Goal: Information Seeking & Learning: Learn about a topic

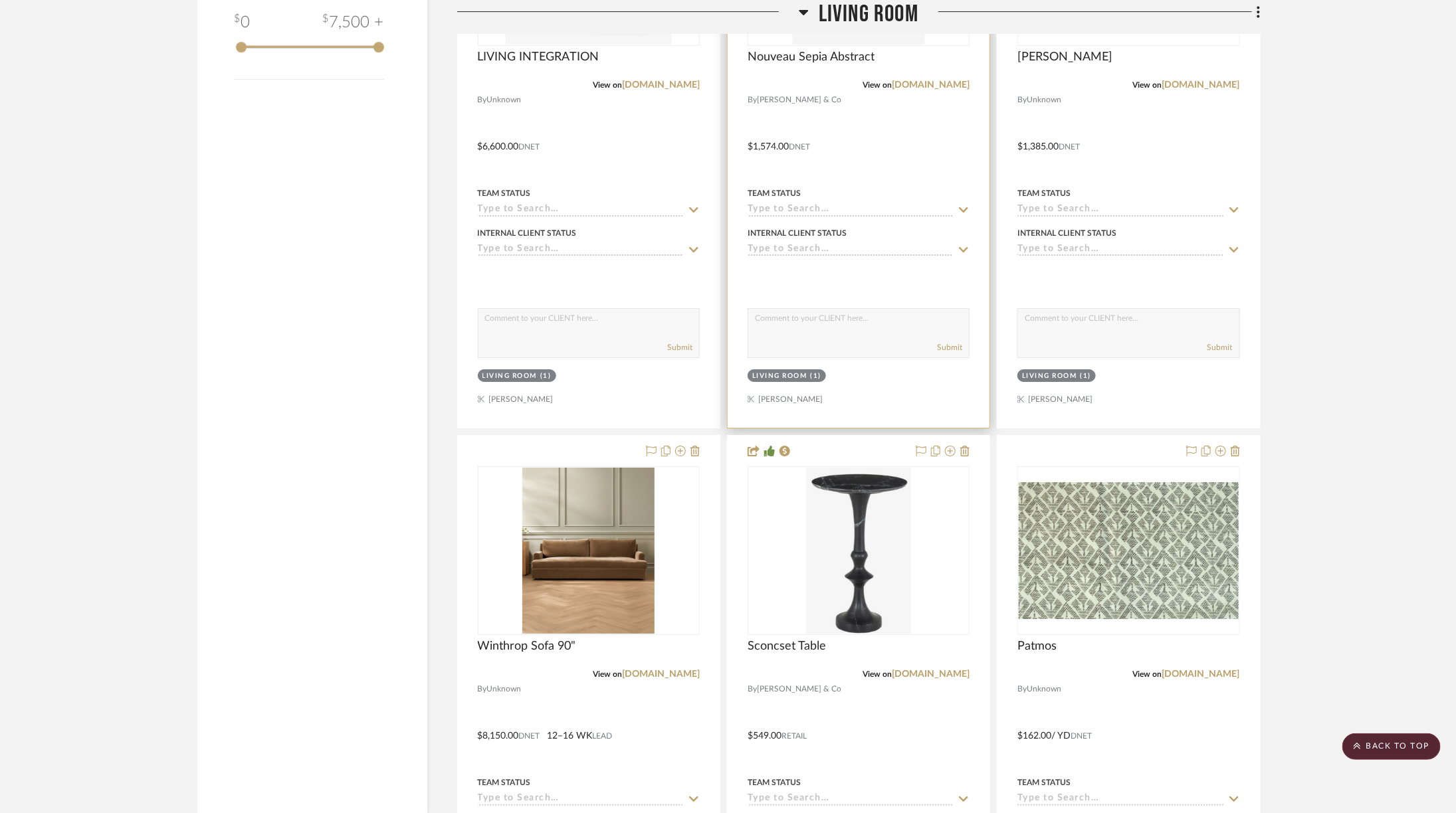
scroll to position [2371, 0]
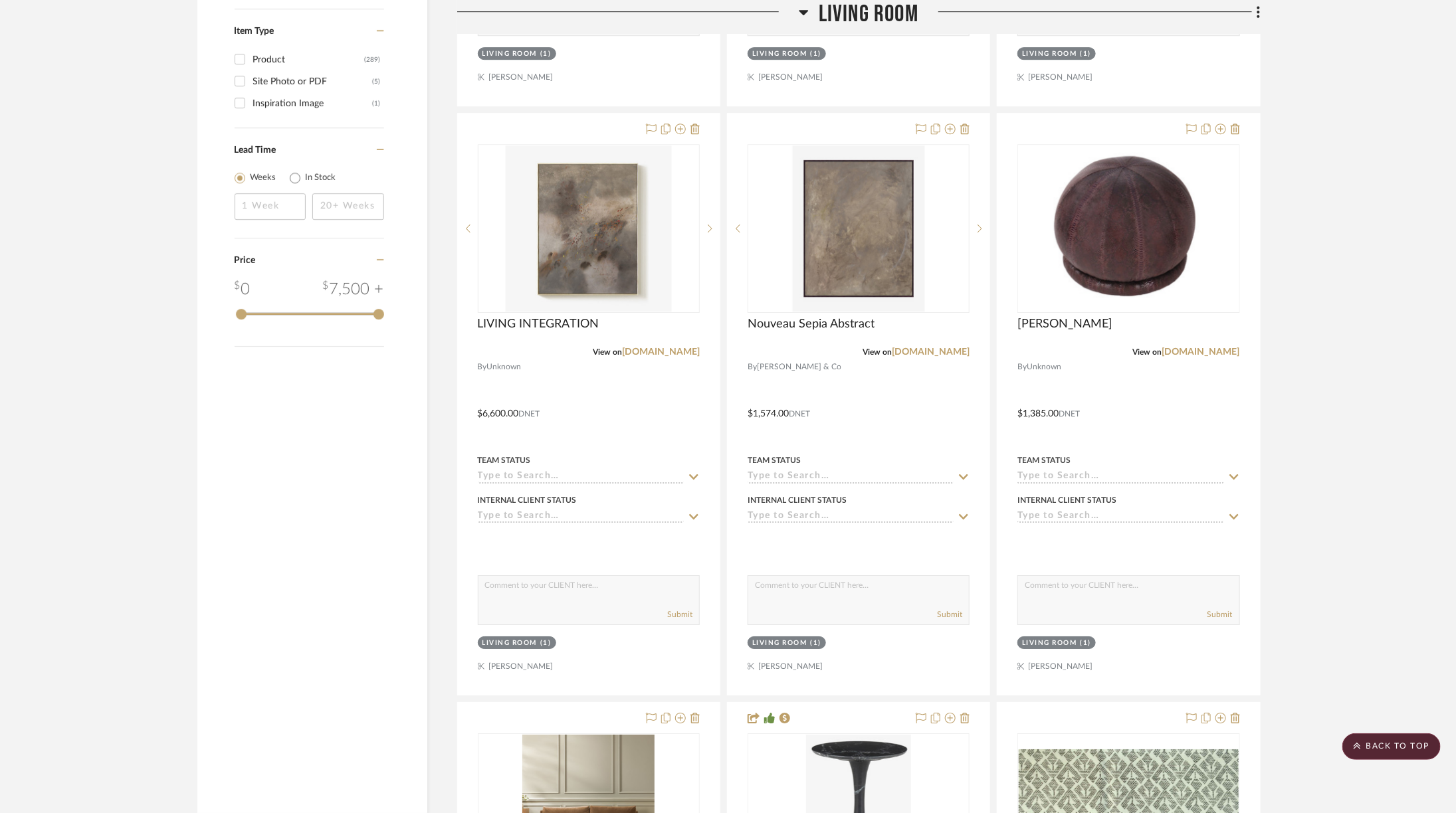
click at [829, 16] on span "Living Room" at bounding box center [869, 14] width 100 height 28
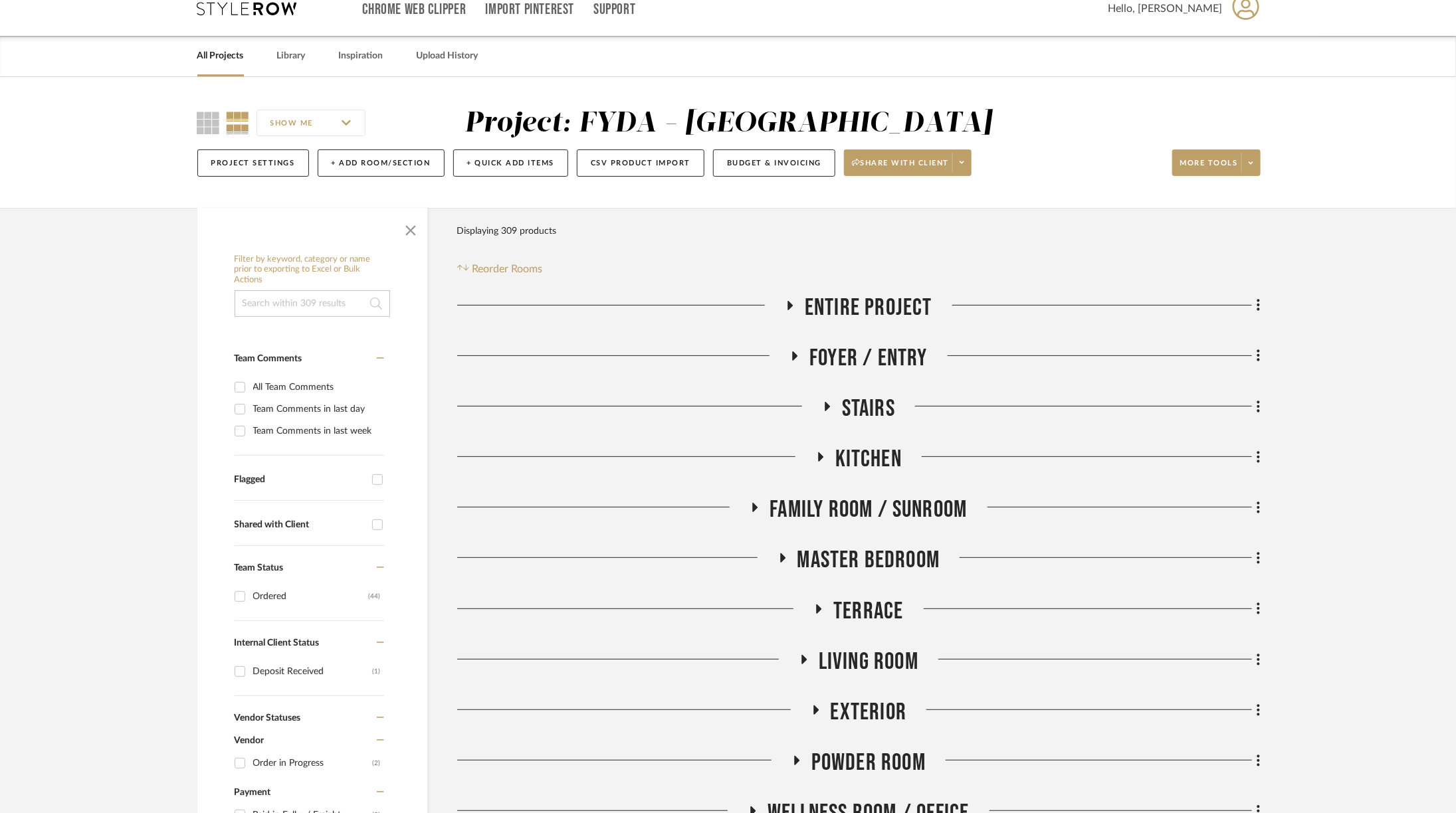
scroll to position [22, 0]
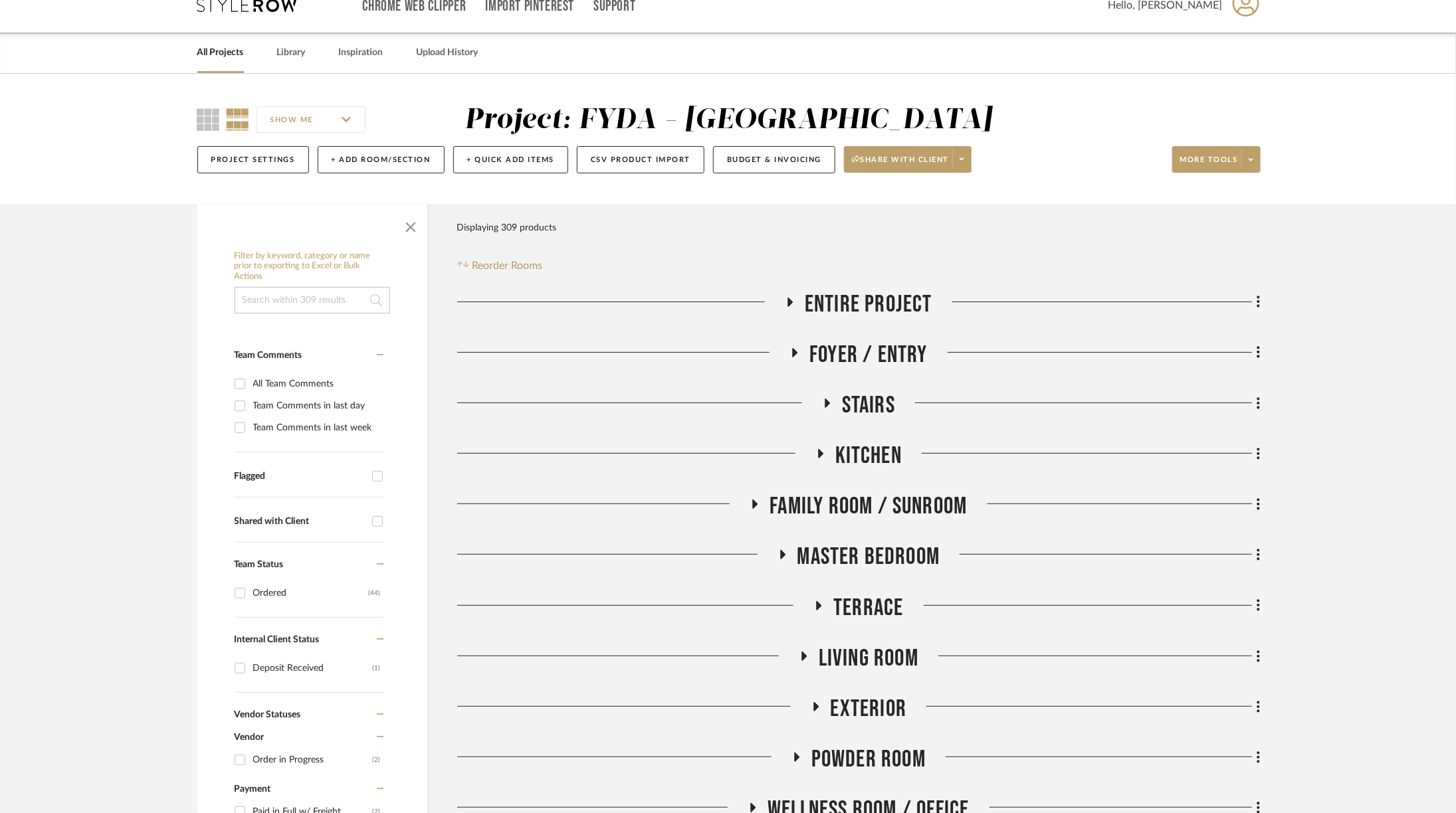
click at [849, 555] on span "Master Bedroom" at bounding box center [869, 557] width 143 height 28
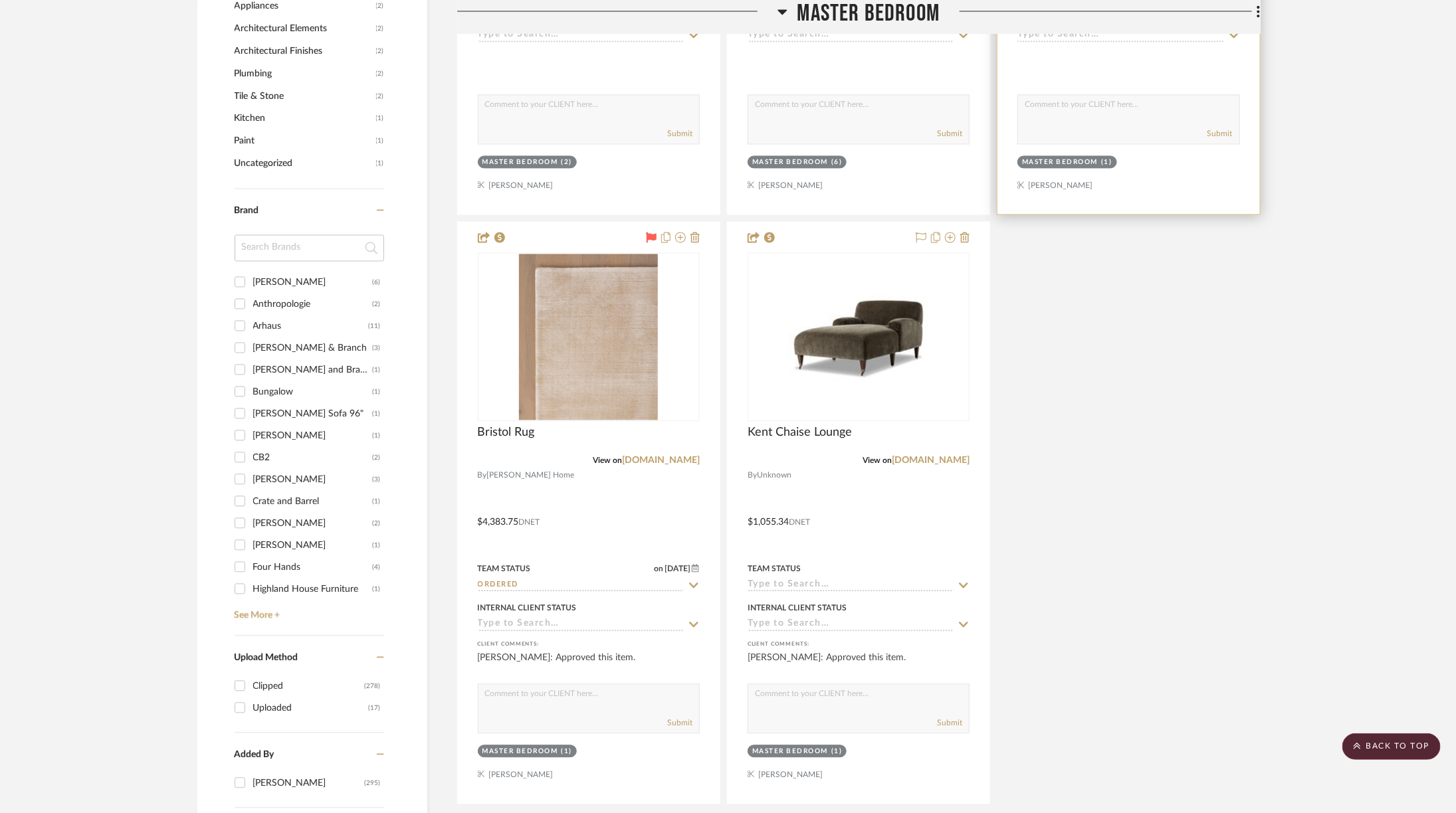
scroll to position [1618, 0]
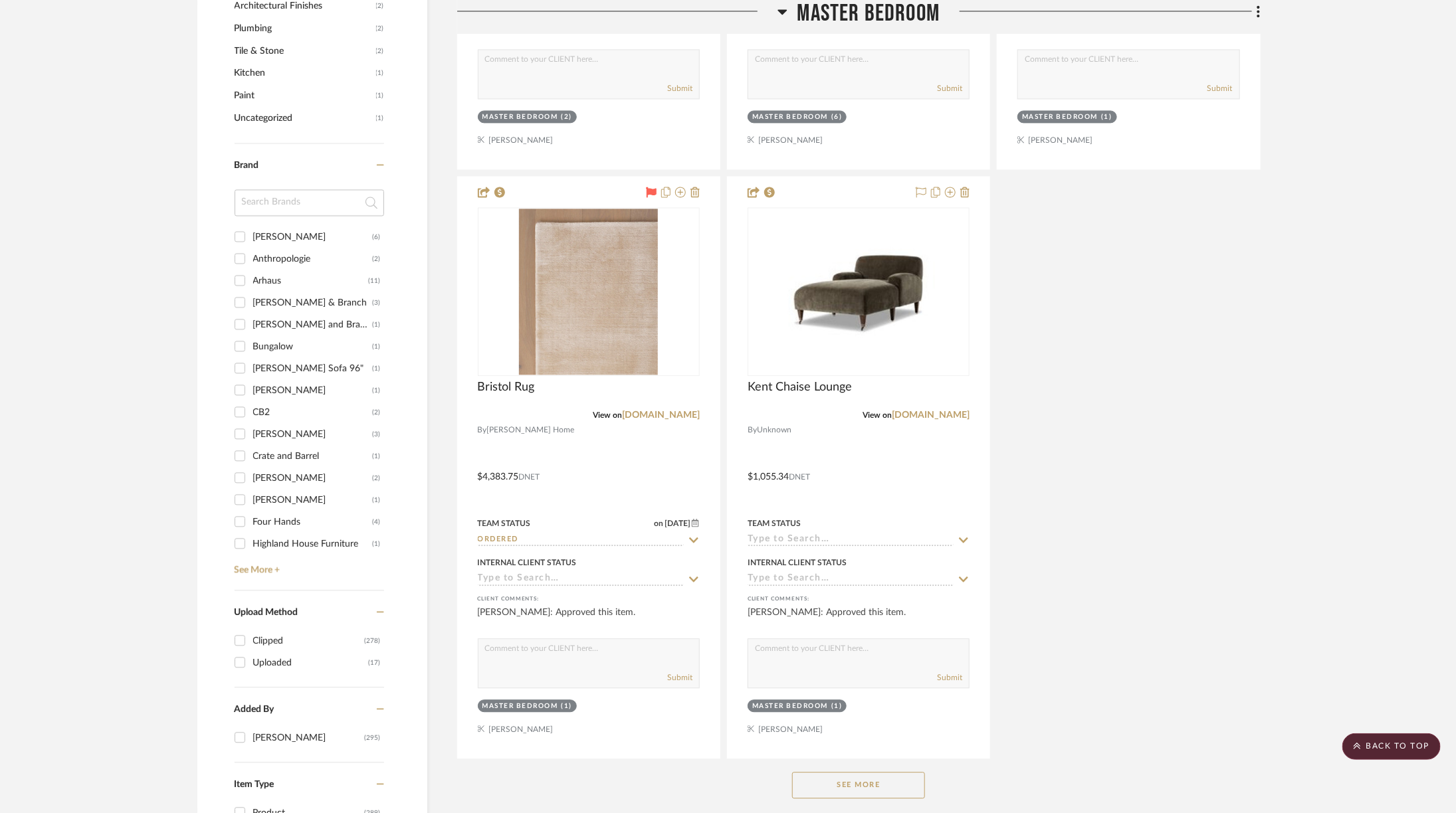
click at [896, 763] on div "See More" at bounding box center [858, 785] width 803 height 53
click at [896, 772] on button "See More" at bounding box center [858, 785] width 133 height 26
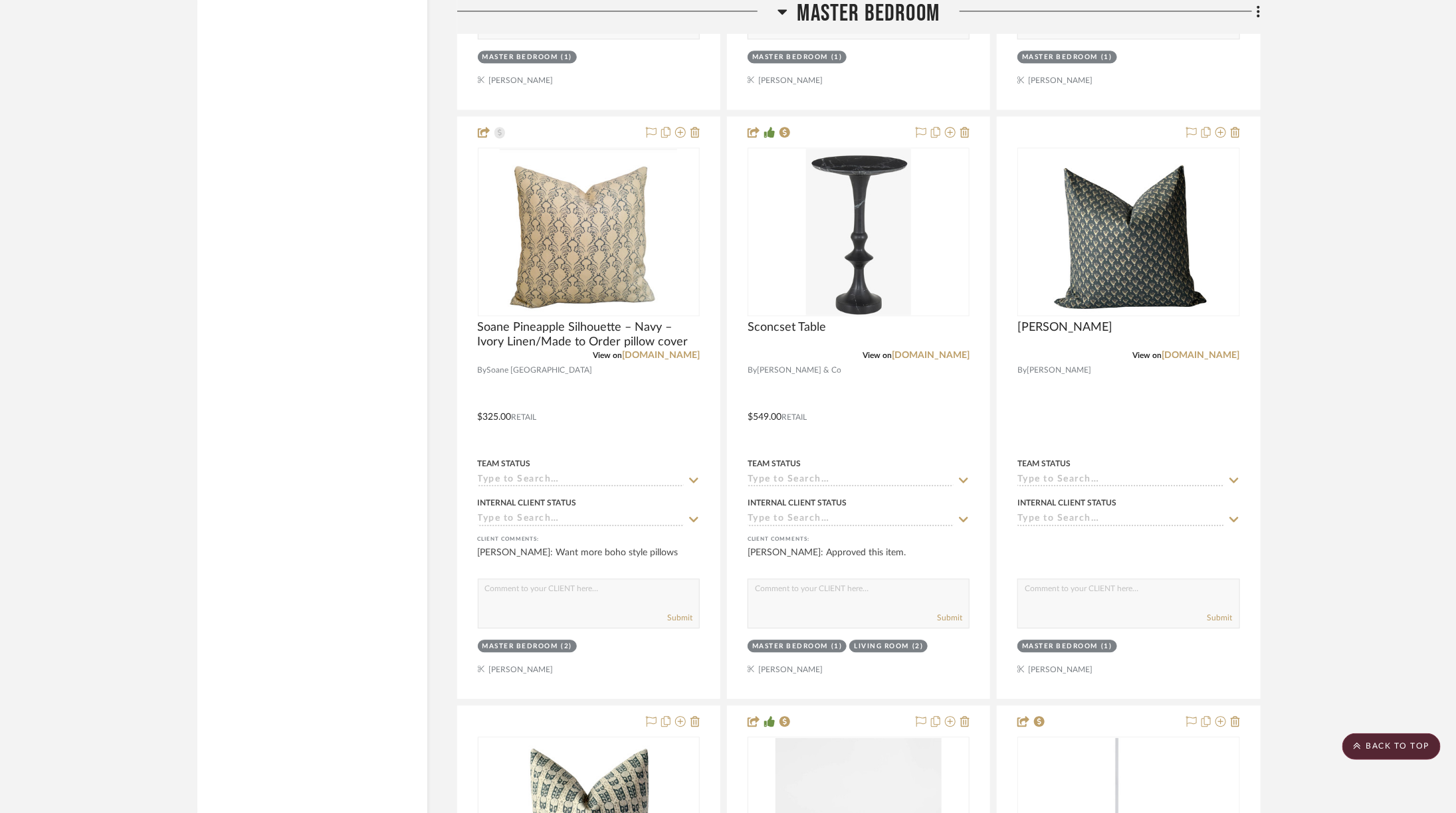
scroll to position [4722, 0]
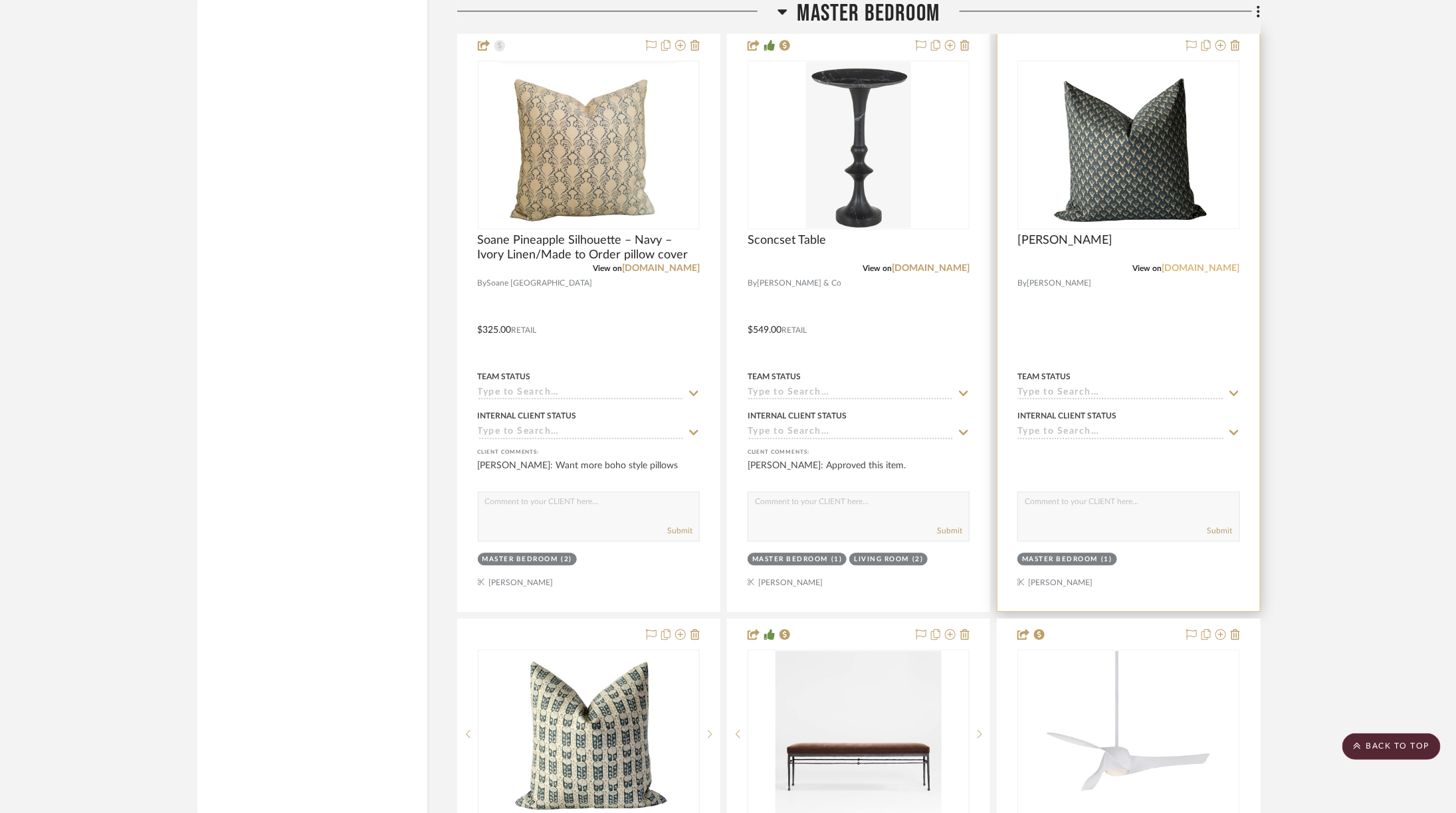
click at [1191, 263] on link "[DOMAIN_NAME]" at bounding box center [1201, 268] width 77 height 9
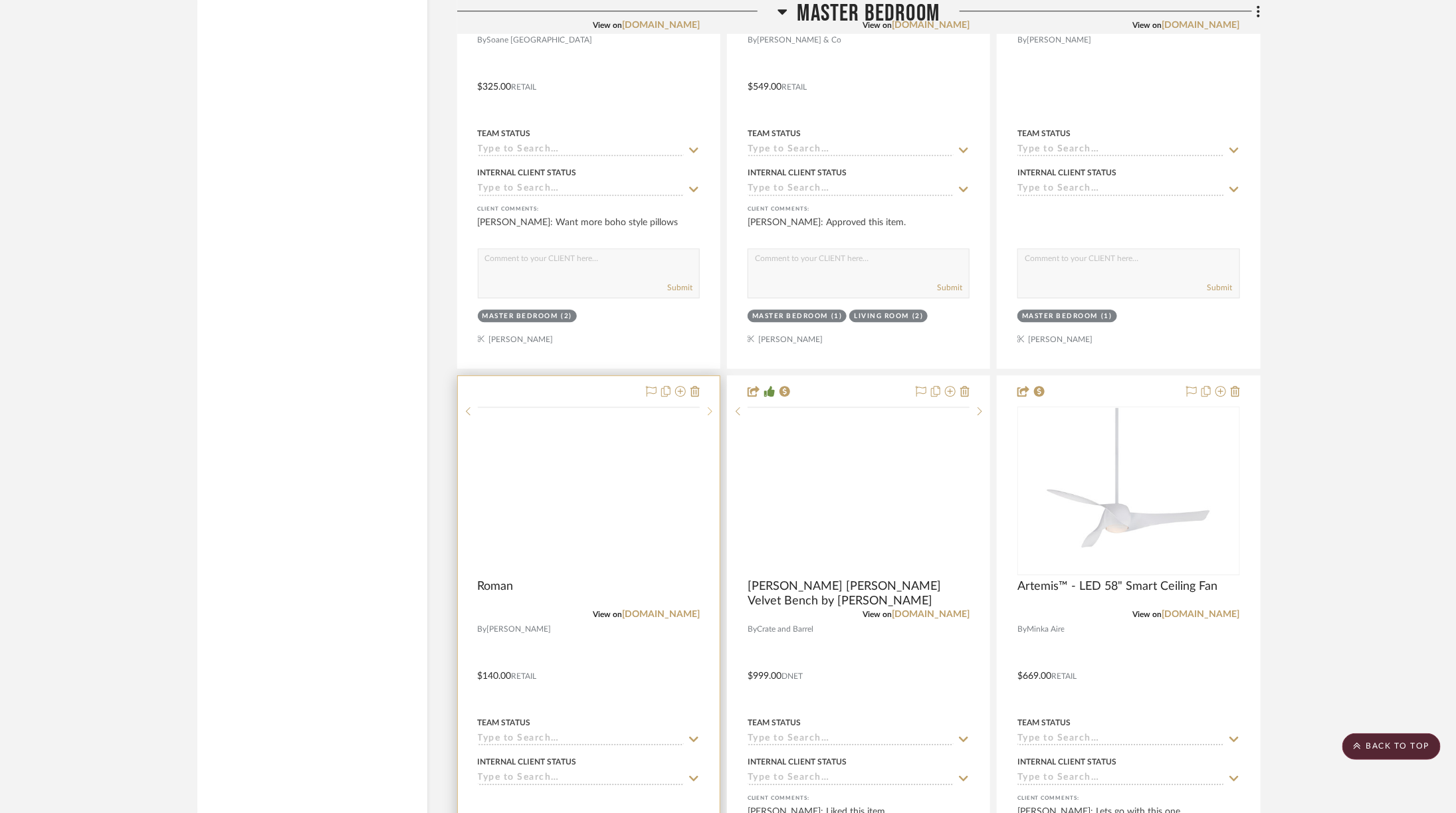
scroll to position [4969, 0]
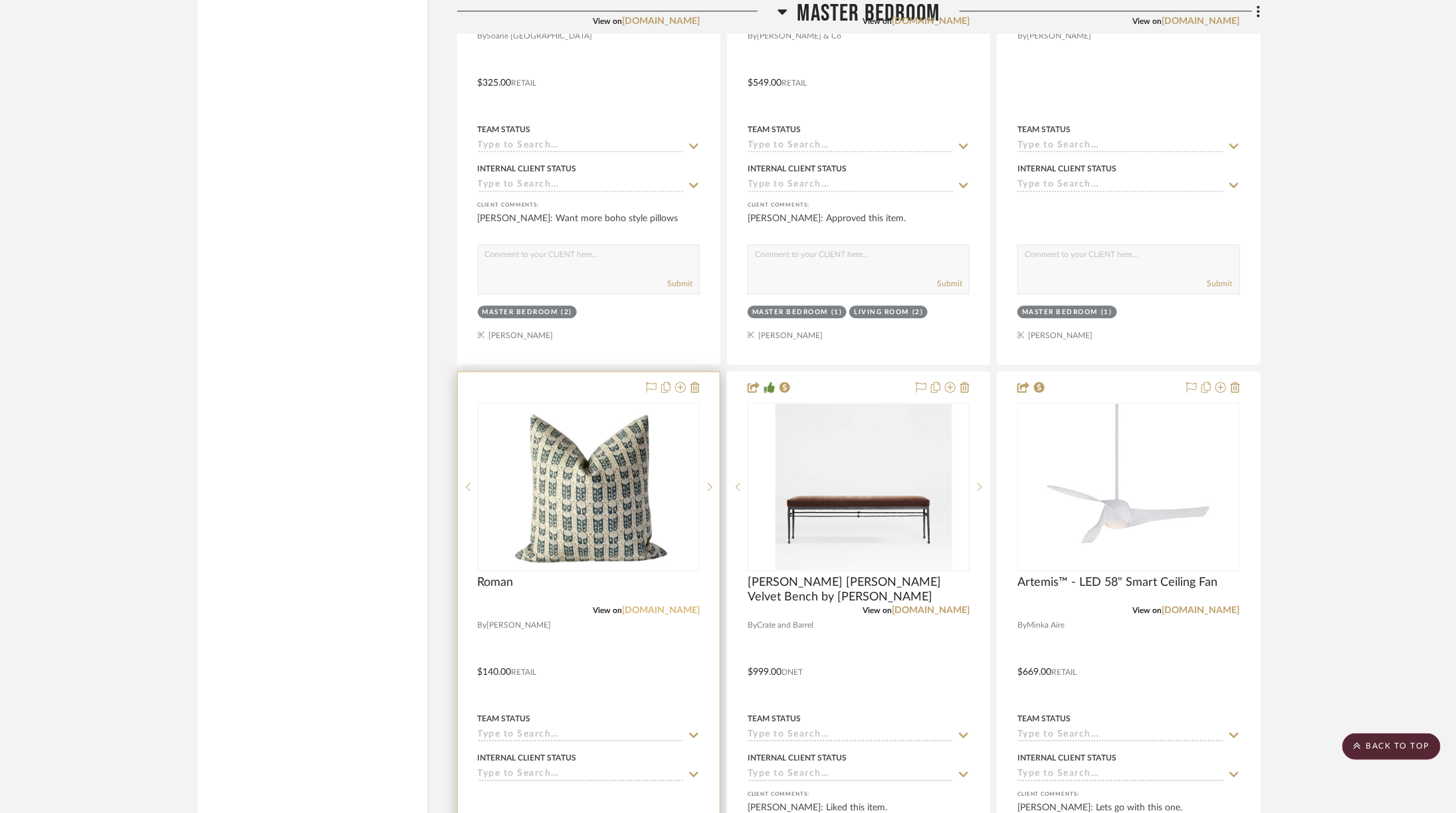
click at [671, 606] on link "[DOMAIN_NAME]" at bounding box center [661, 610] width 77 height 9
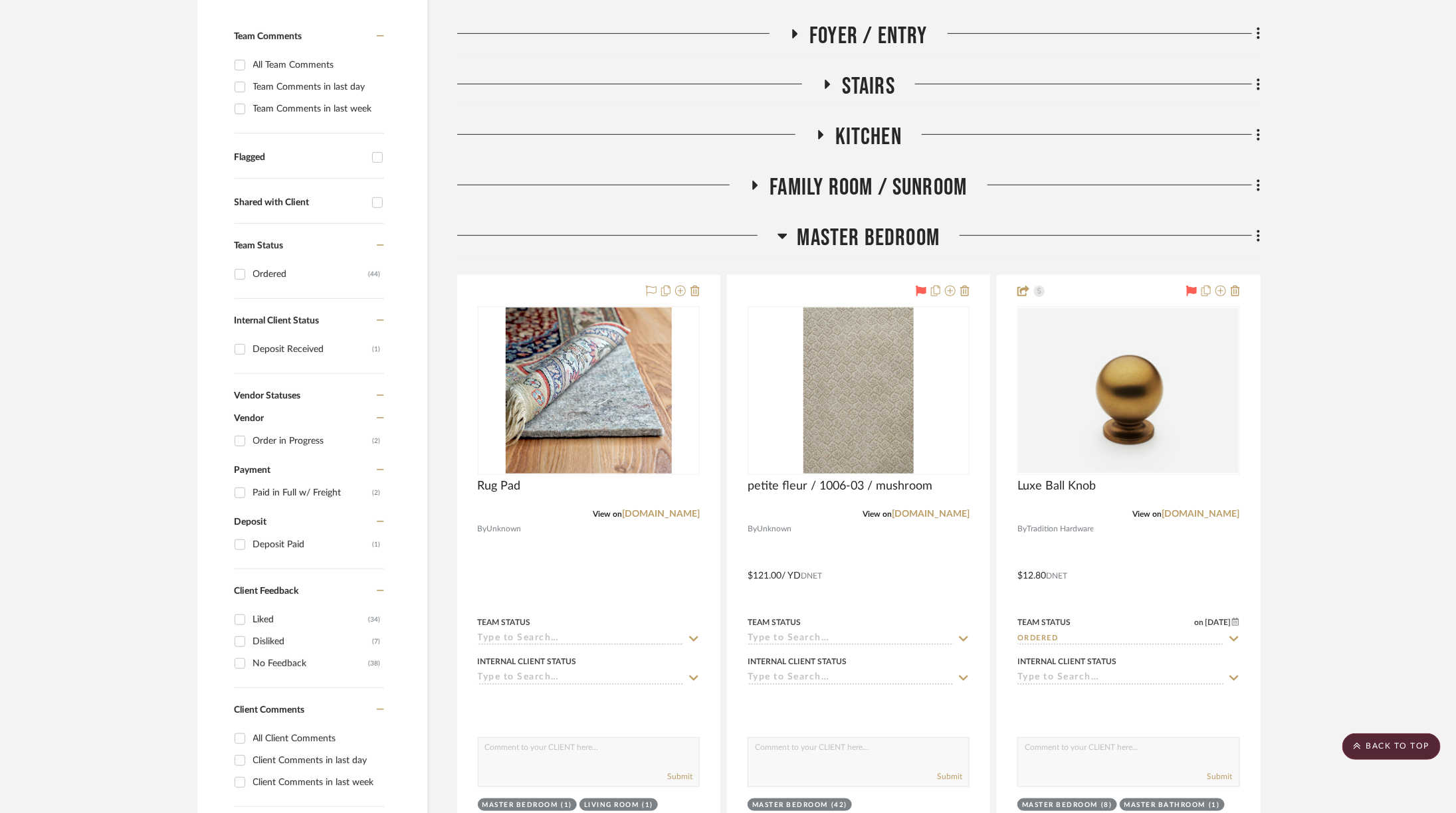
scroll to position [176, 0]
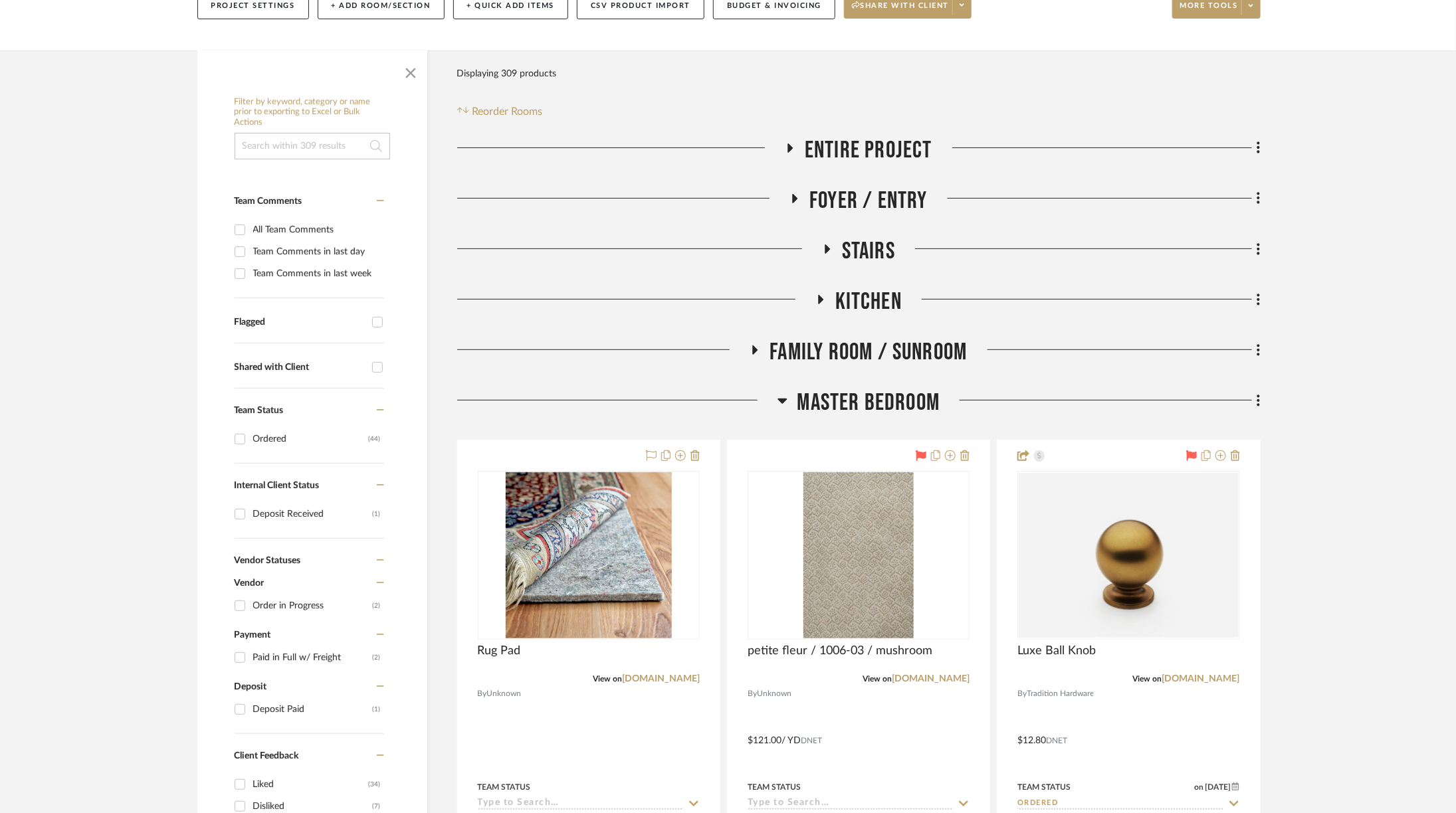
click at [928, 404] on span "Master Bedroom" at bounding box center [869, 402] width 143 height 28
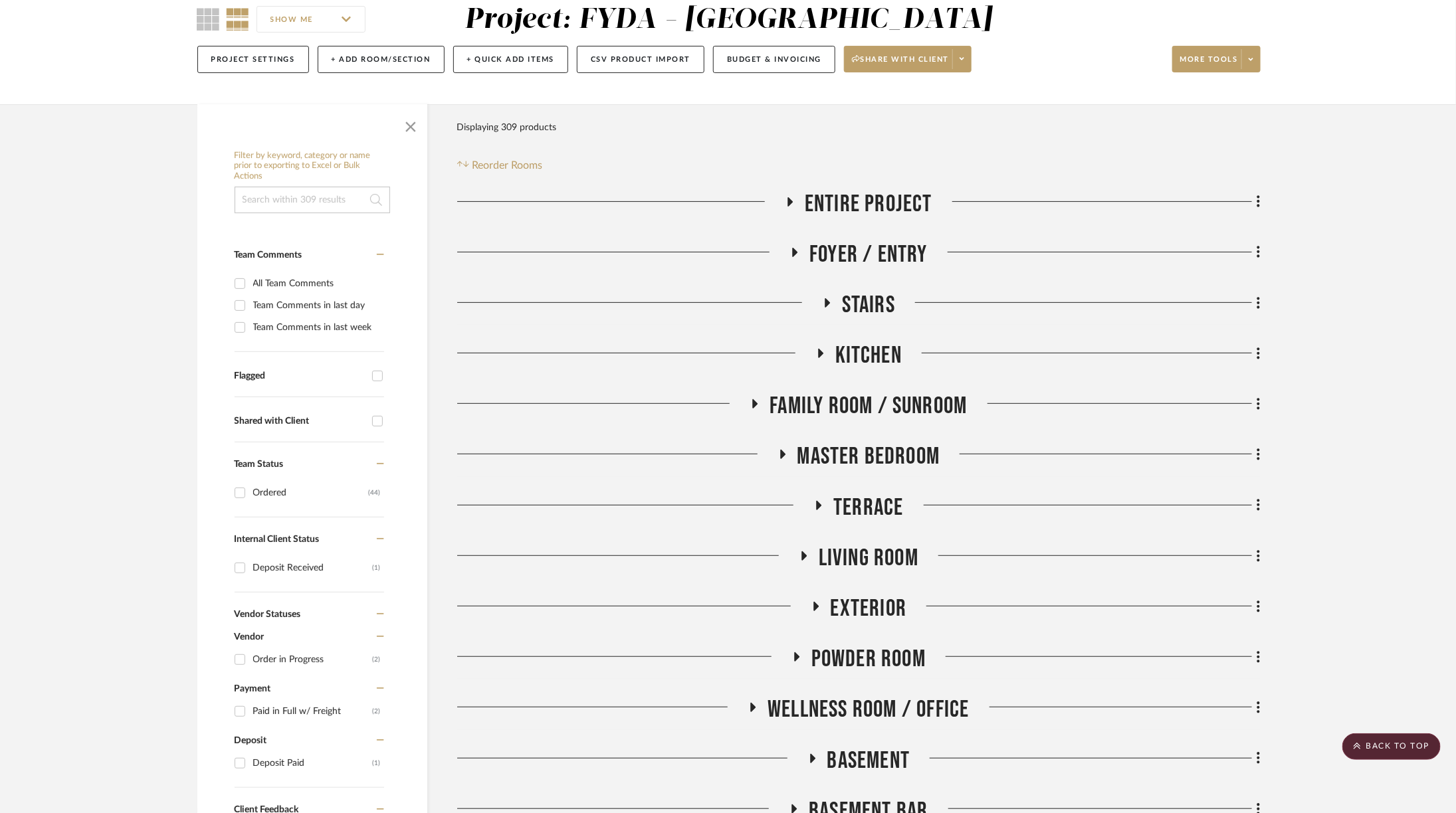
scroll to position [104, 0]
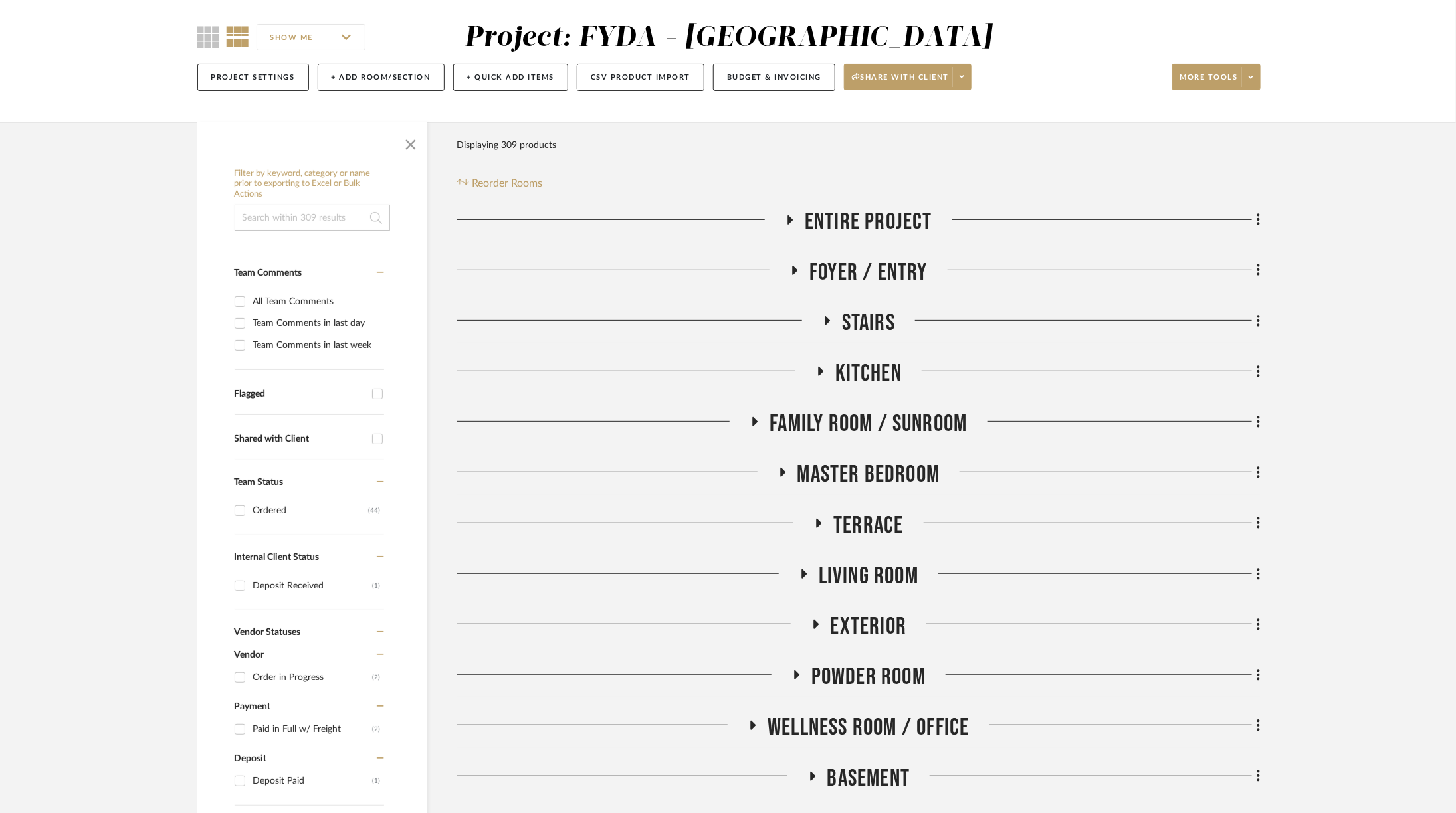
click at [854, 566] on span "Living Room" at bounding box center [869, 576] width 100 height 28
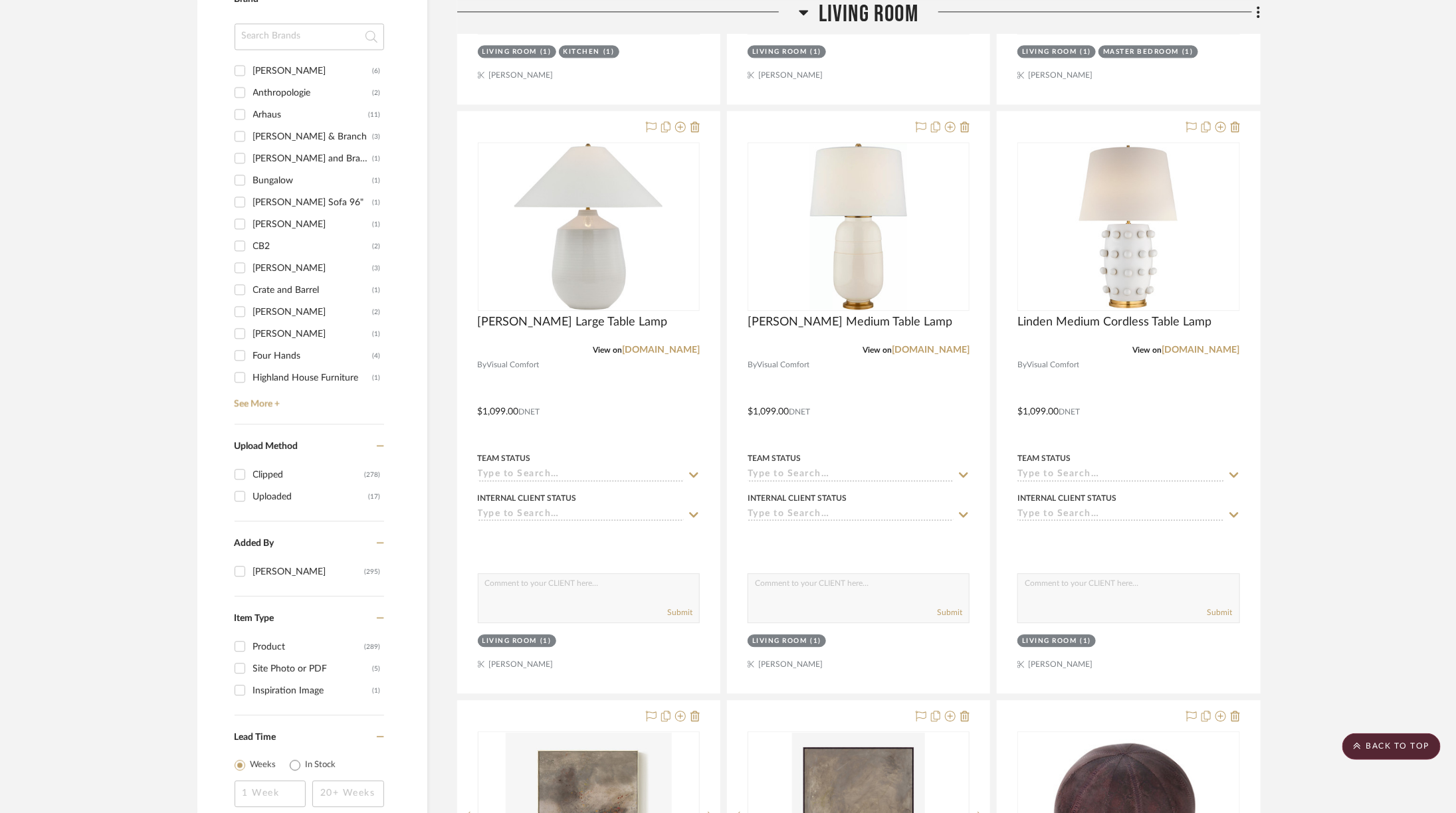
scroll to position [1790, 0]
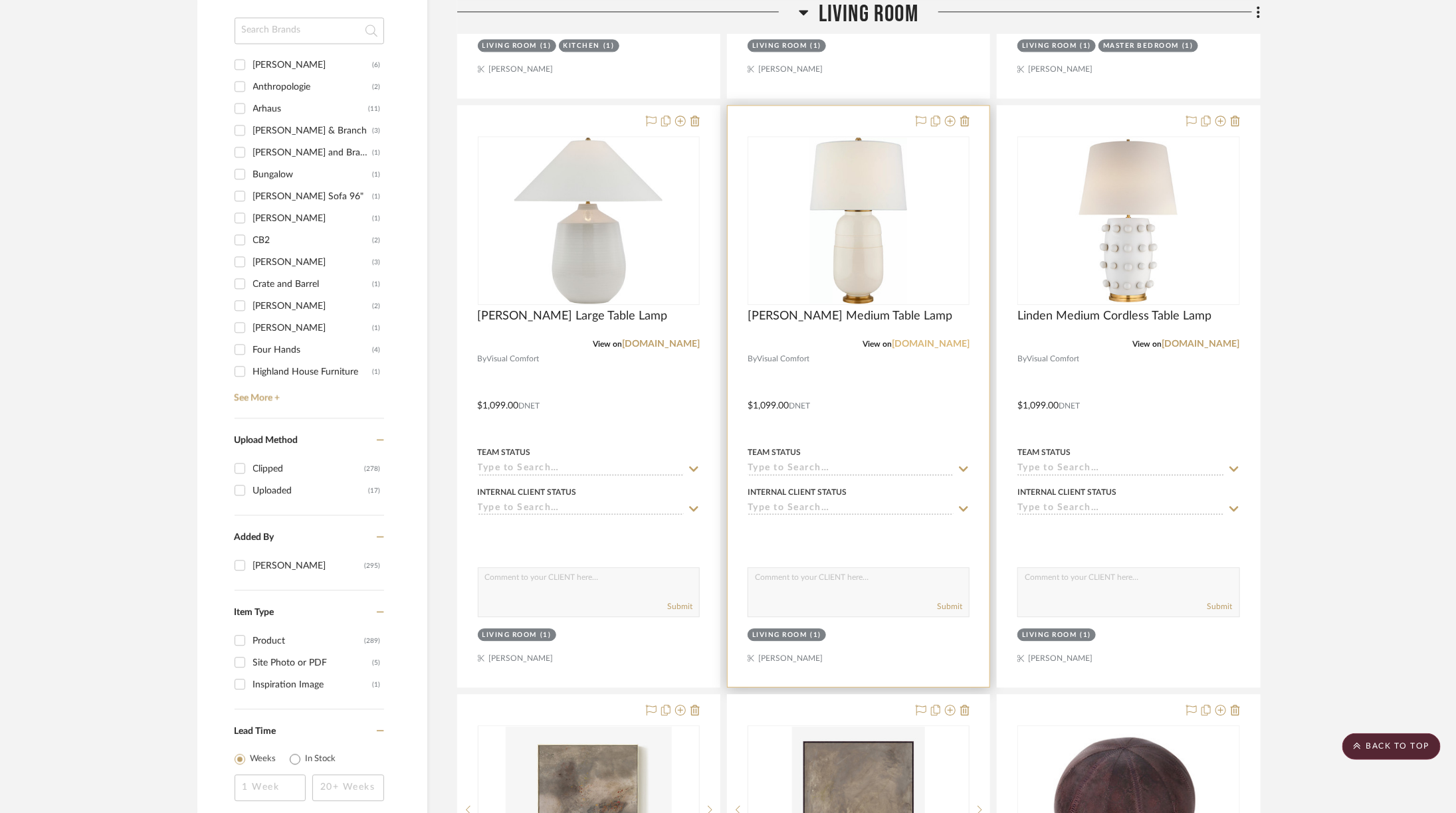
click at [937, 339] on link "[DOMAIN_NAME]" at bounding box center [930, 344] width 77 height 9
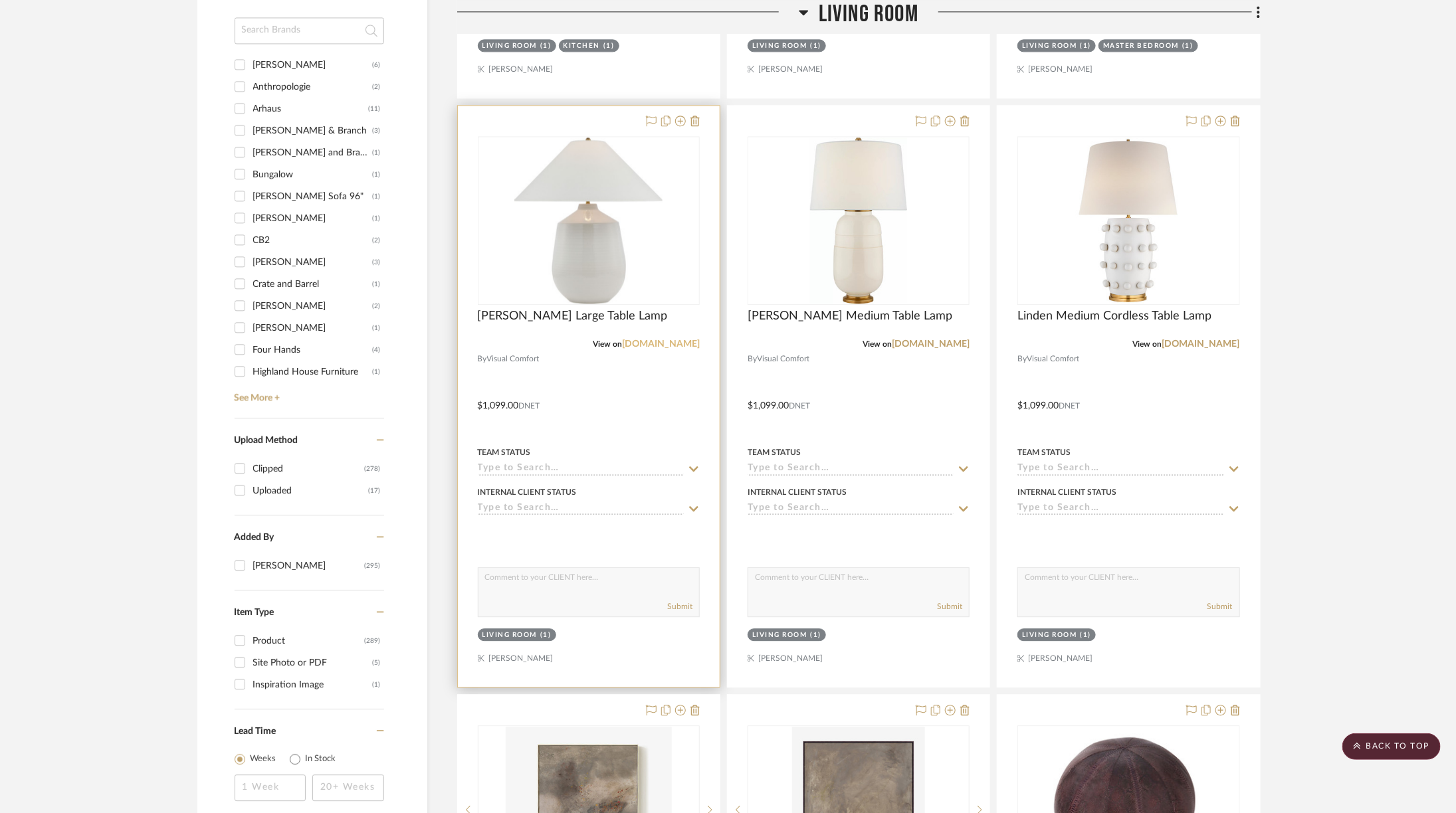
click at [656, 339] on link "[DOMAIN_NAME]" at bounding box center [661, 344] width 77 height 9
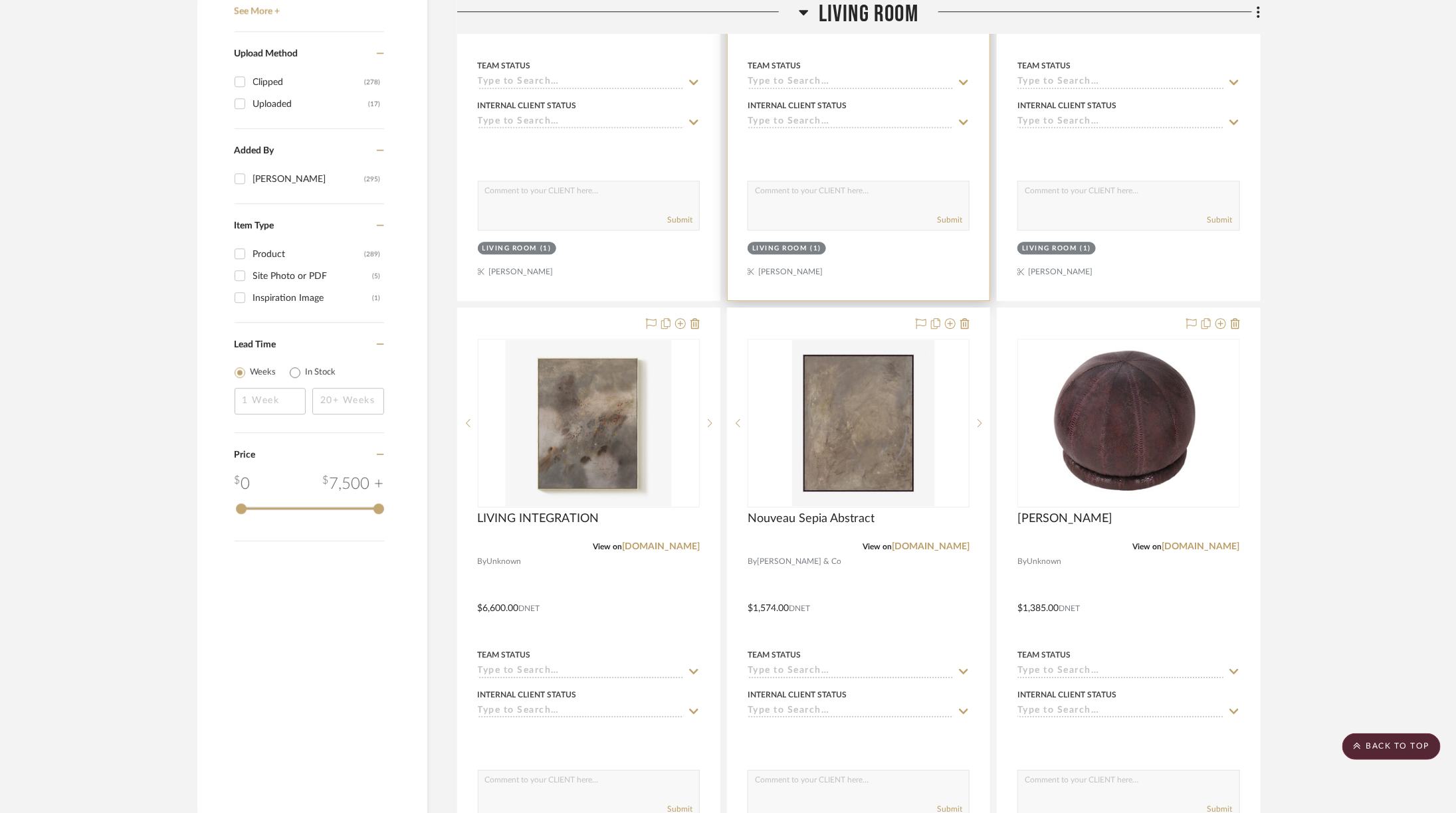
scroll to position [2184, 0]
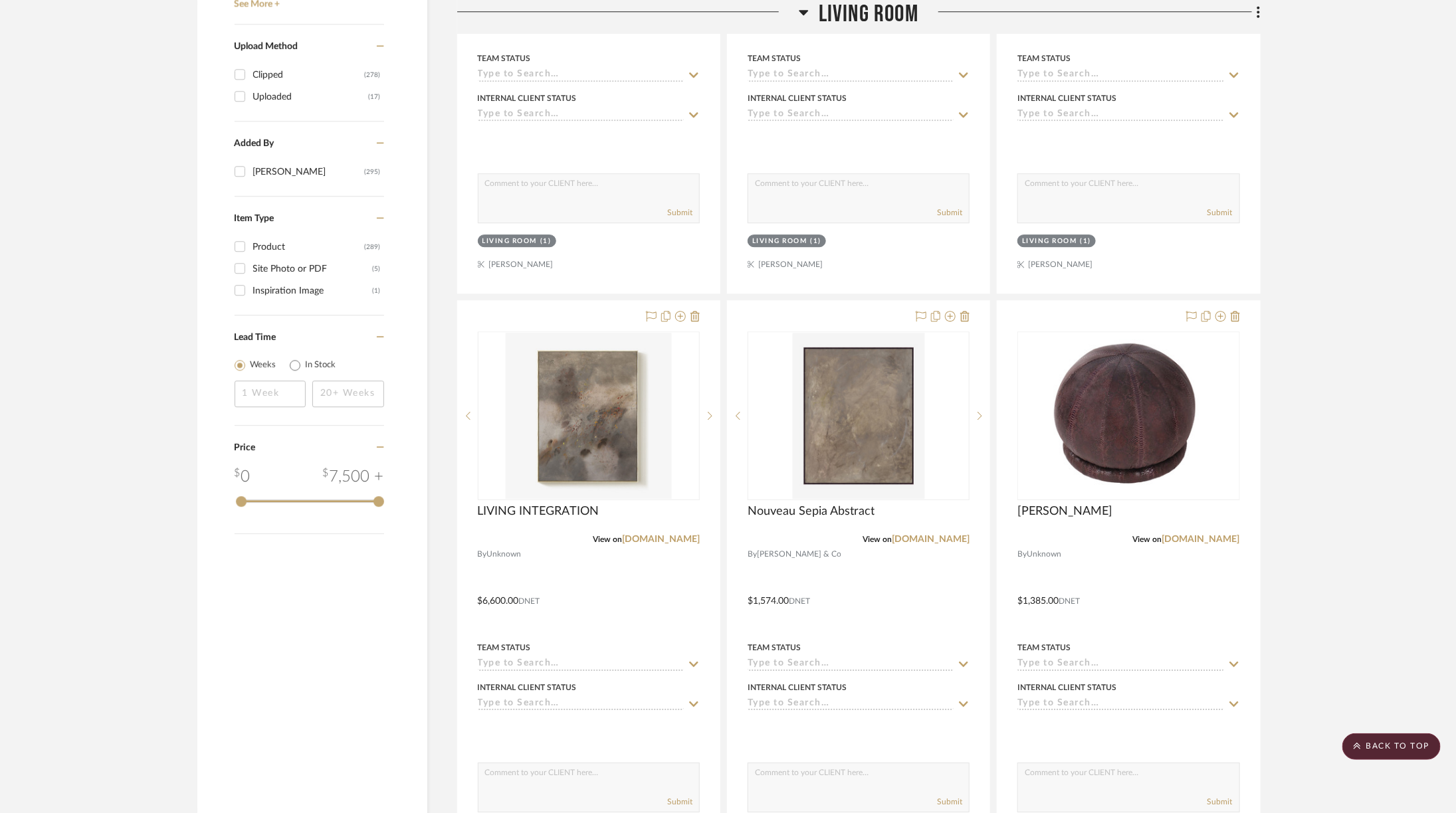
click at [857, 8] on span "Living Room" at bounding box center [869, 14] width 100 height 28
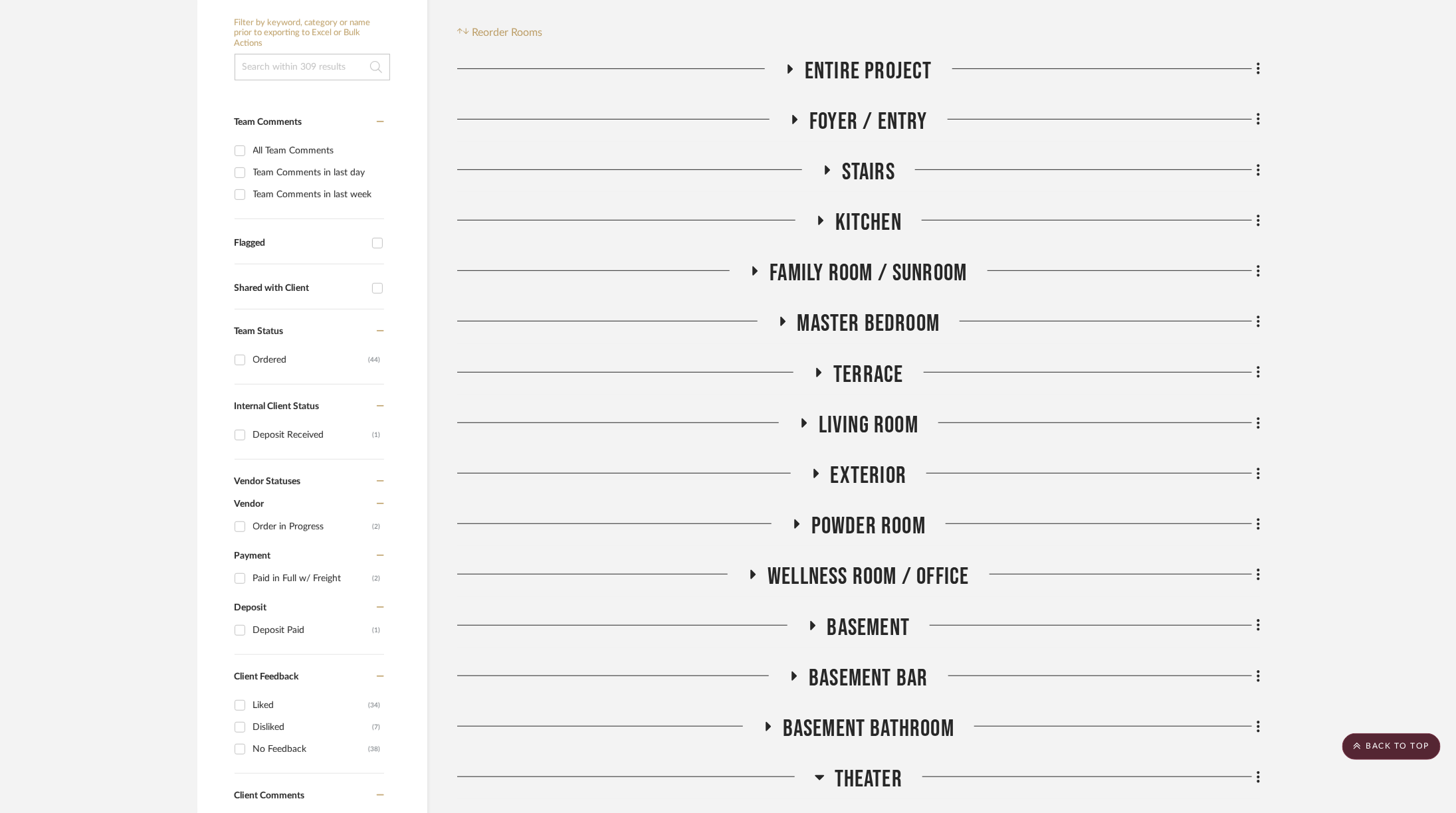
scroll to position [252, 0]
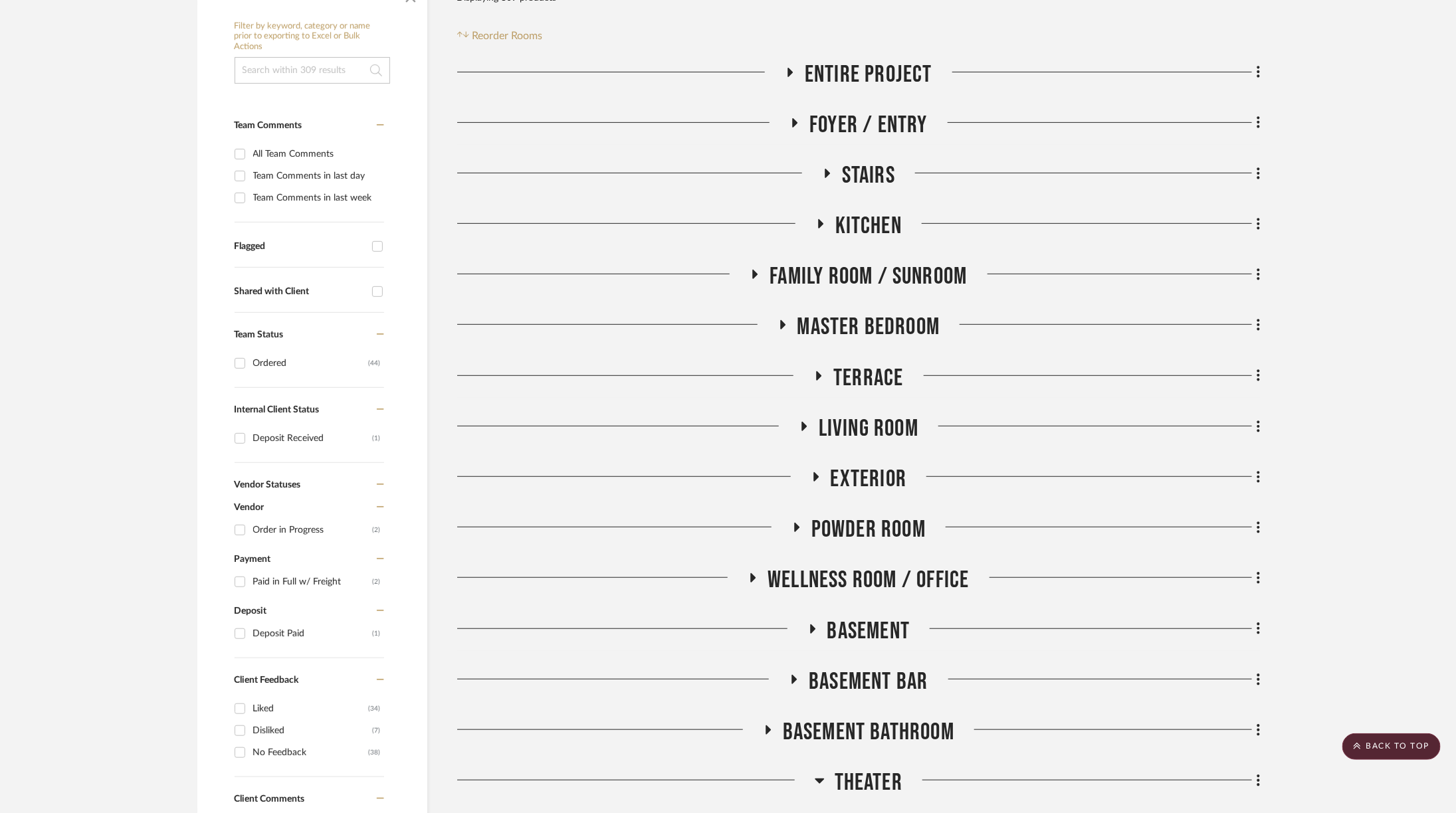
click at [856, 781] on span "Theater" at bounding box center [869, 782] width 68 height 28
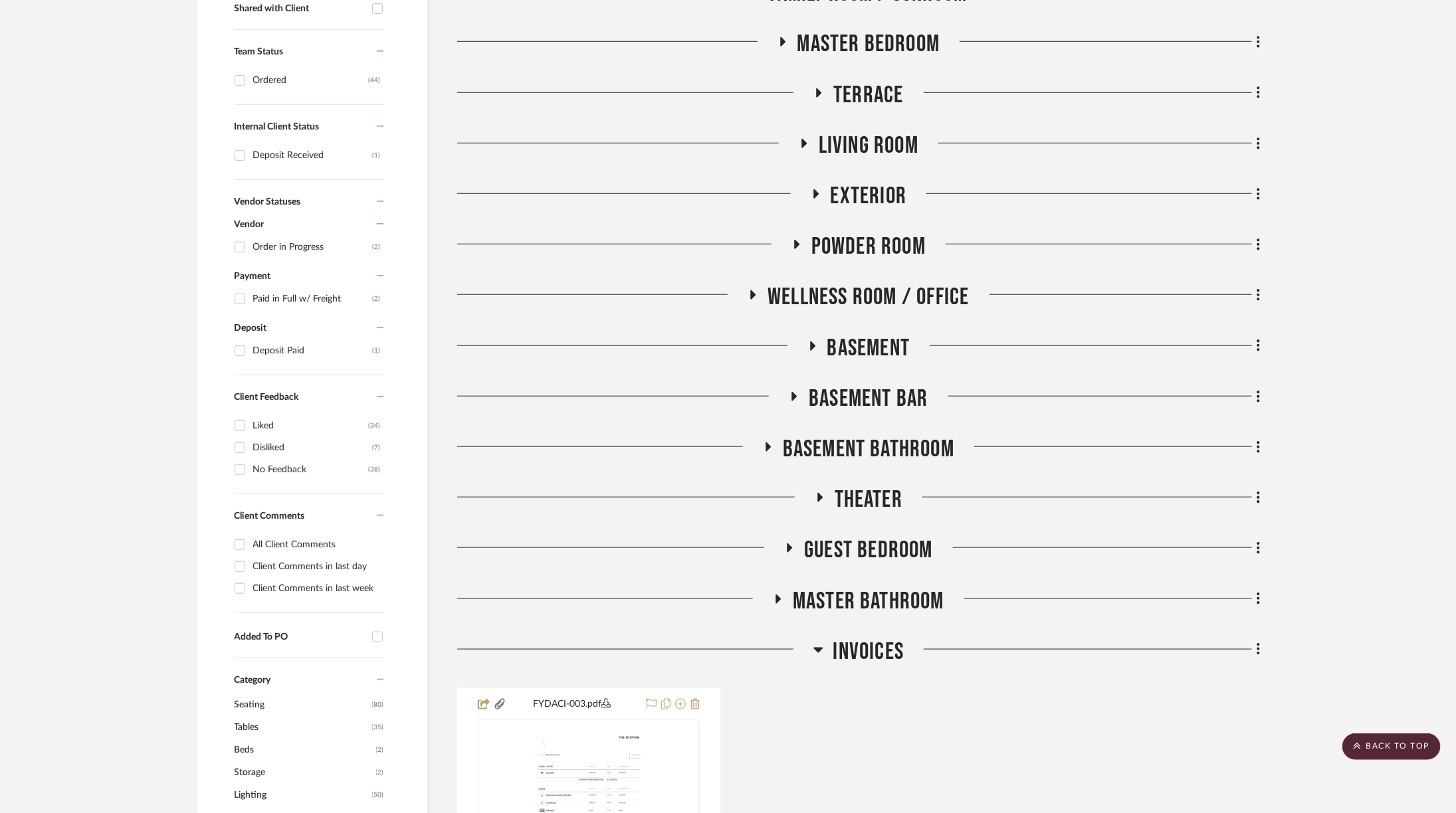
scroll to position [469, 0]
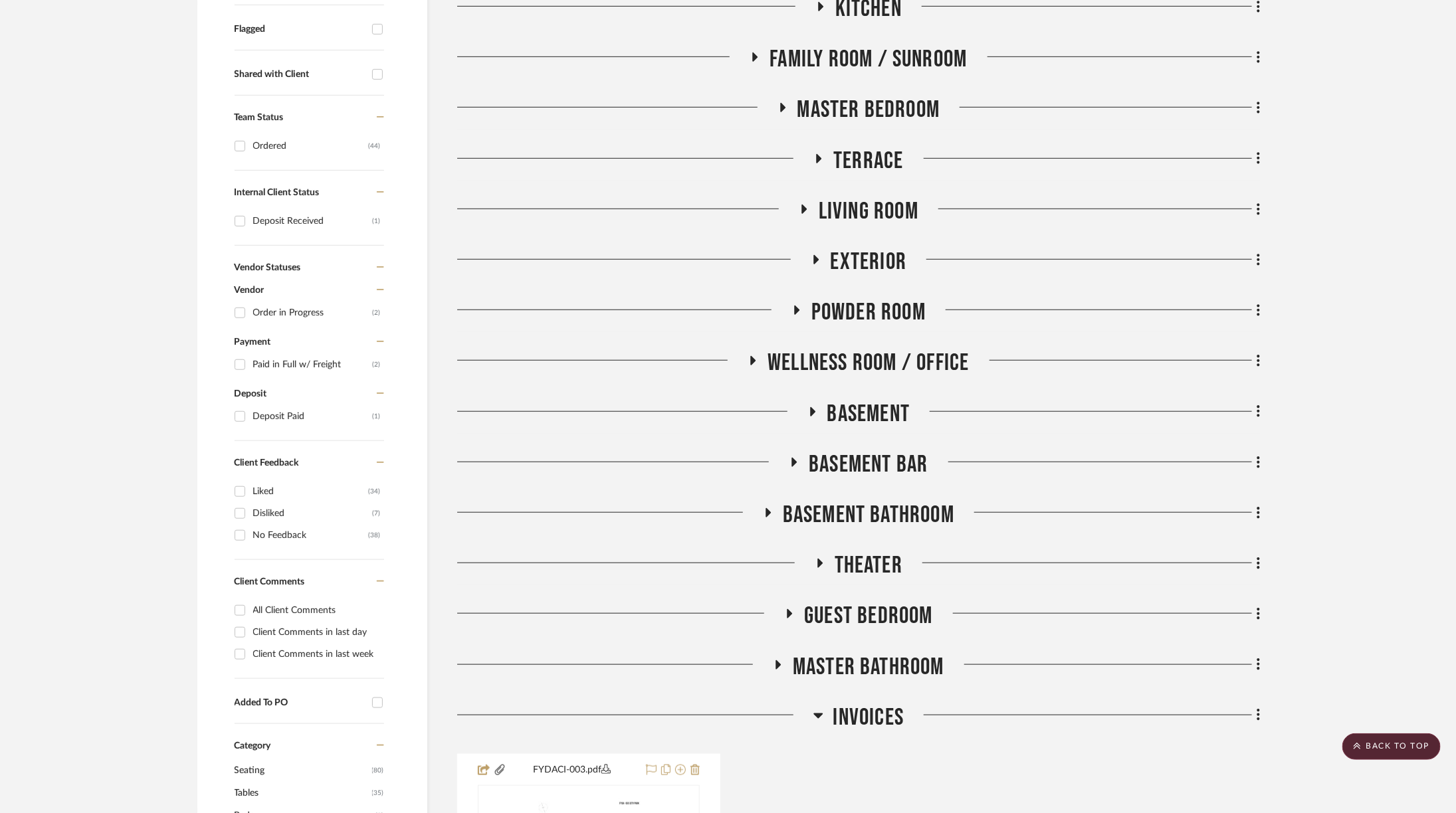
click at [863, 607] on span "Guest Bedroom" at bounding box center [868, 615] width 129 height 28
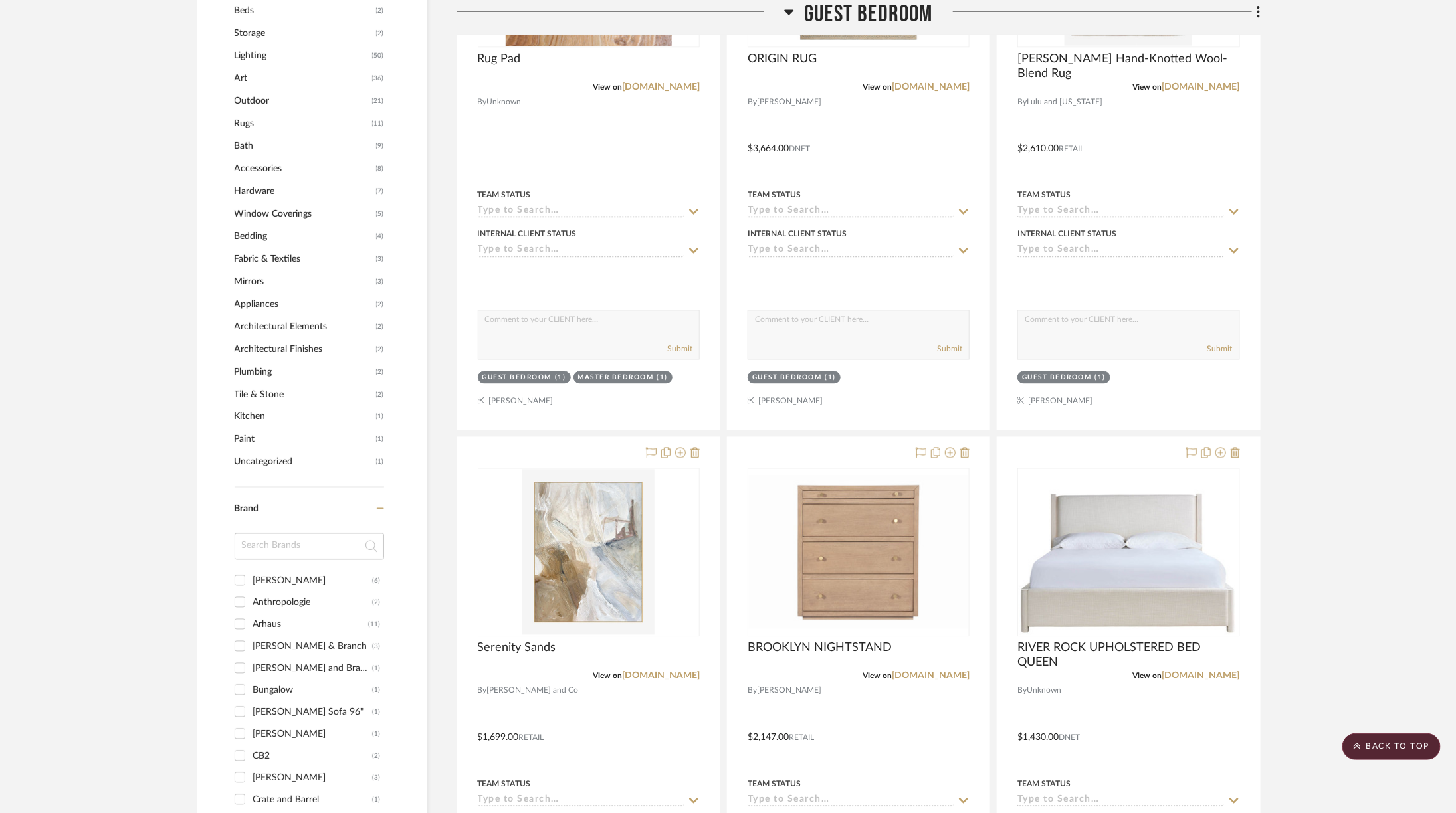
scroll to position [1279, 0]
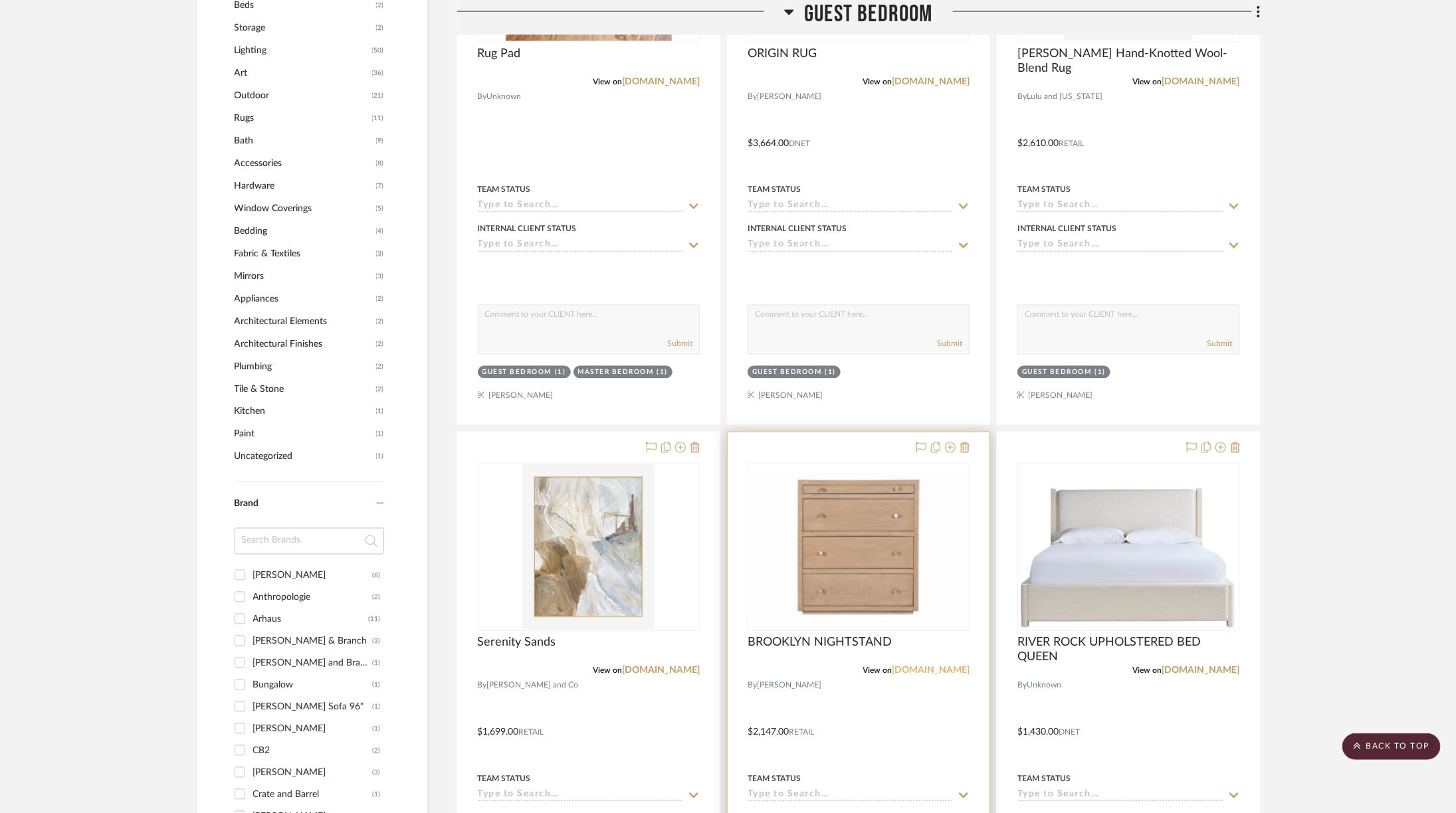
click at [932, 666] on link "[DOMAIN_NAME]" at bounding box center [930, 671] width 77 height 9
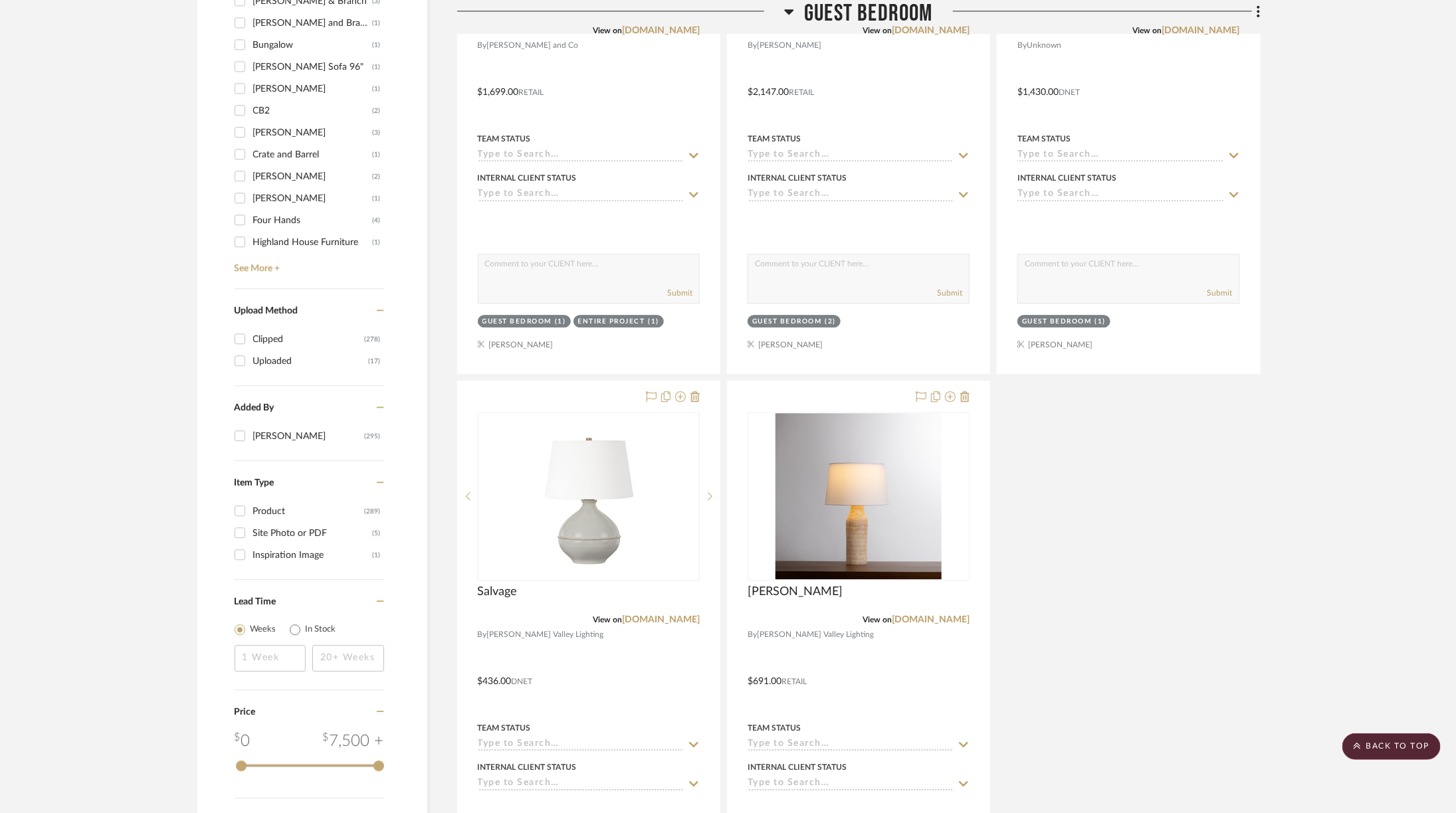
scroll to position [1945, 0]
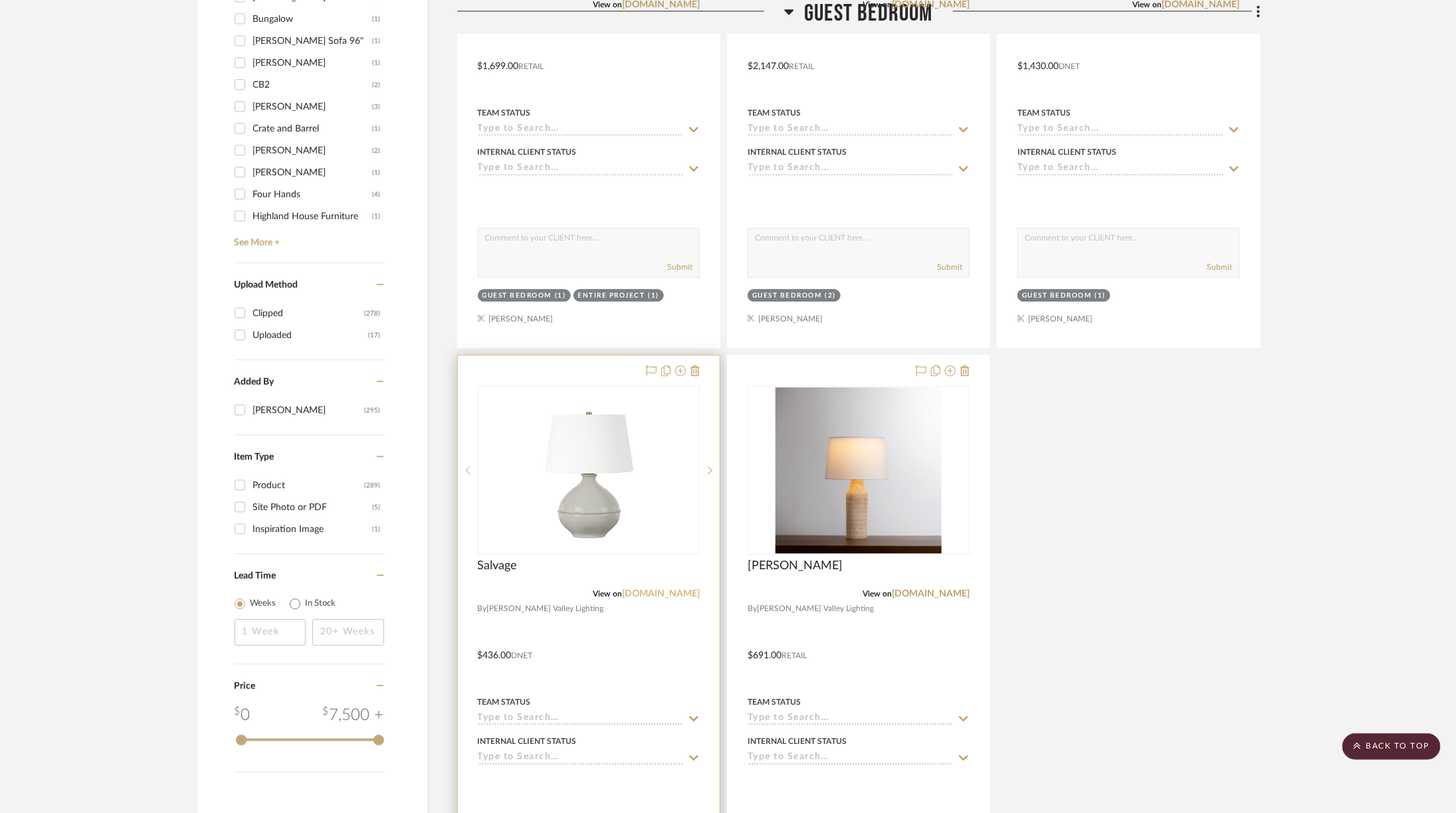
click at [683, 589] on link "[DOMAIN_NAME]" at bounding box center [661, 593] width 77 height 9
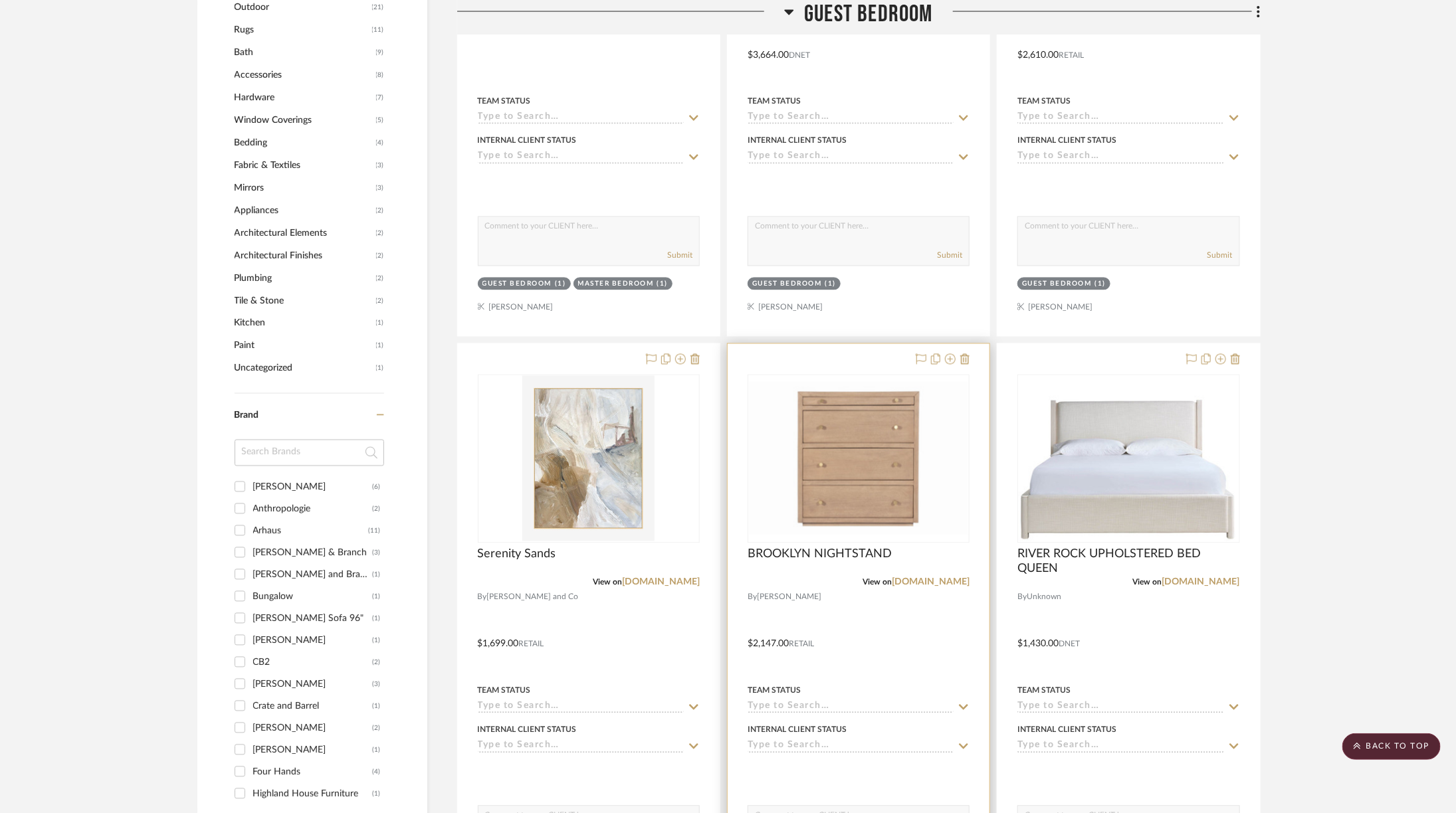
scroll to position [1266, 0]
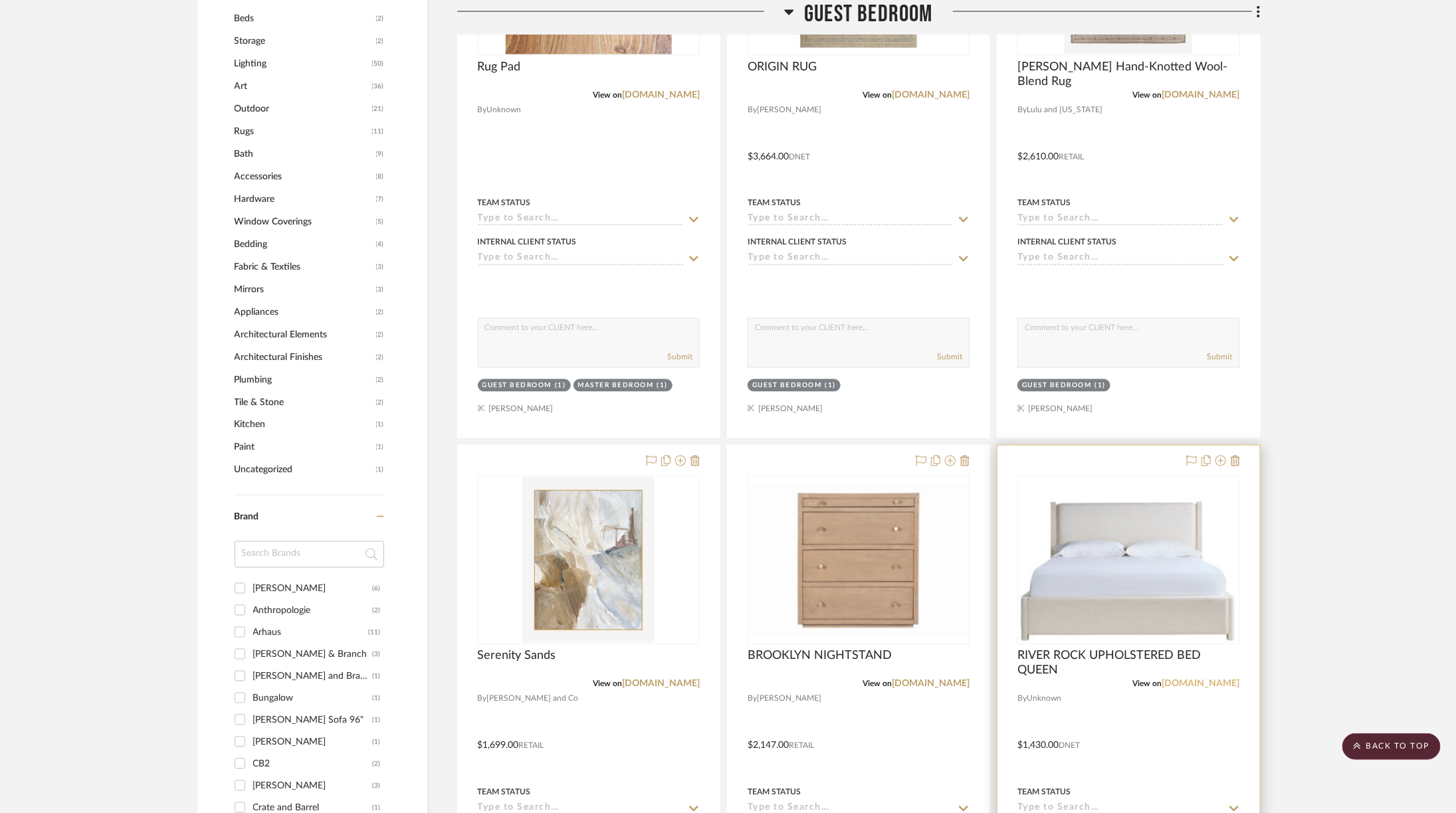
click at [1198, 685] on link "[DOMAIN_NAME]" at bounding box center [1201, 684] width 77 height 9
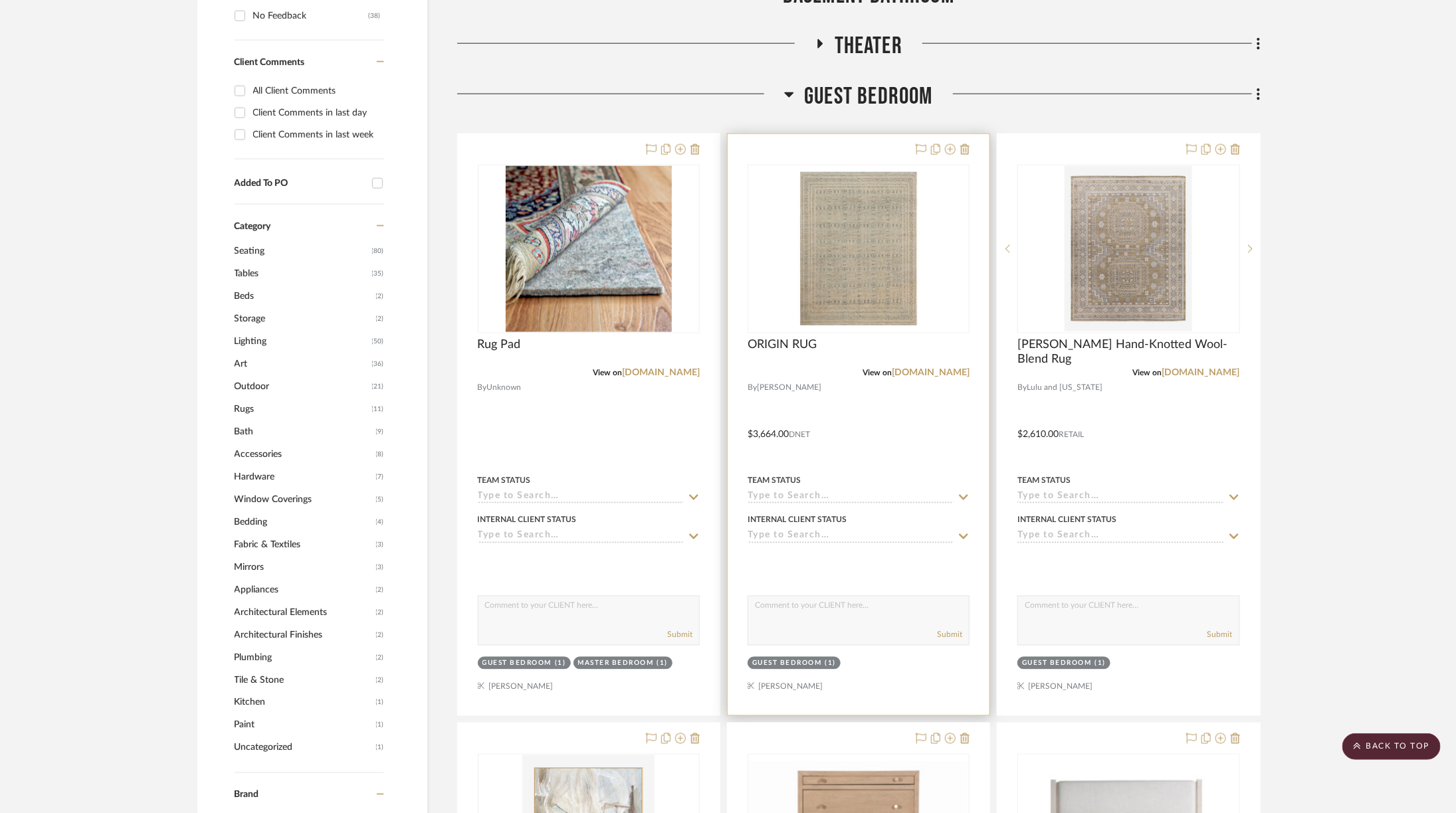
scroll to position [991, 0]
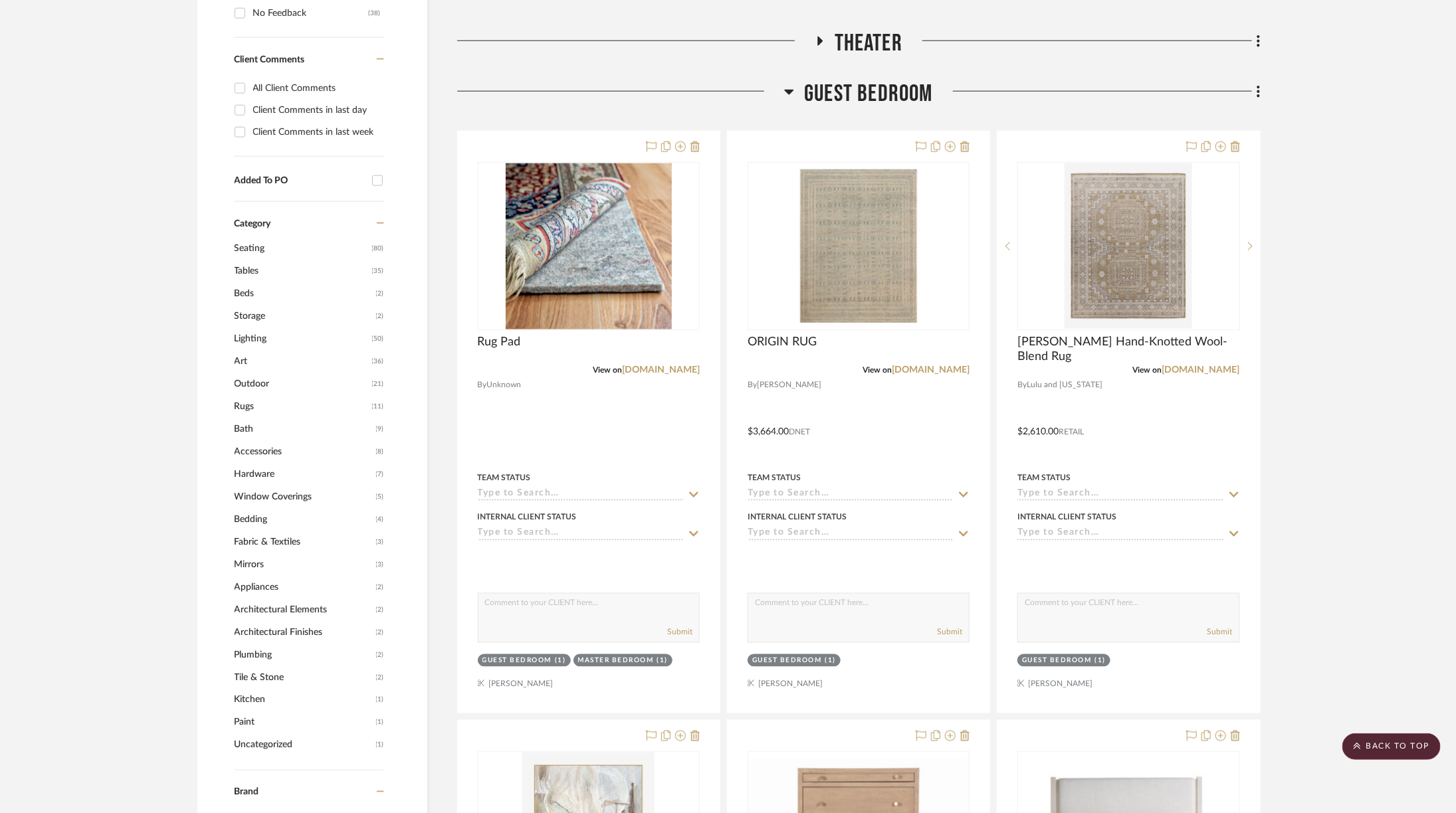
click at [832, 102] on span "Guest Bedroom" at bounding box center [868, 93] width 129 height 28
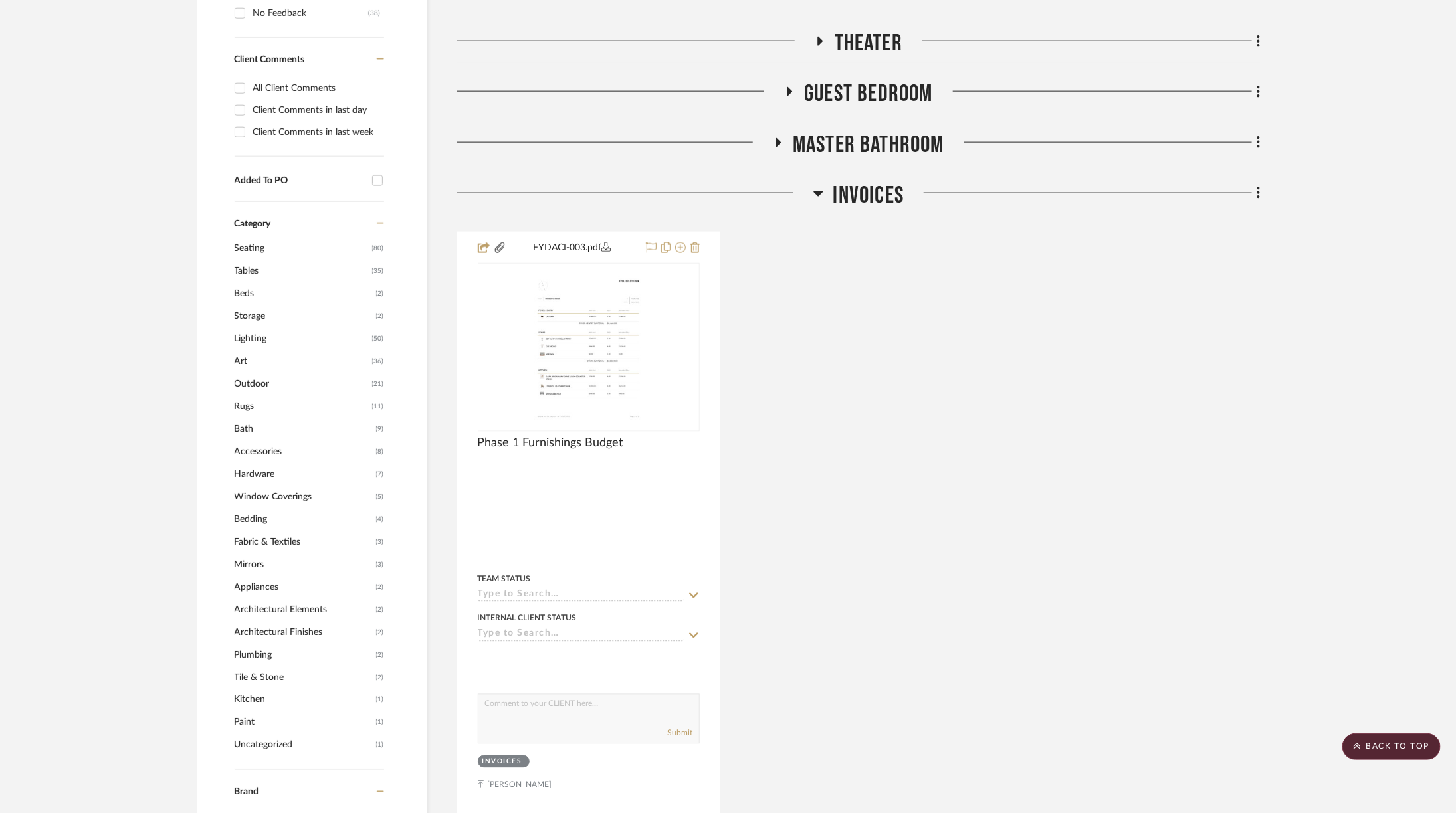
click at [853, 35] on span "Theater" at bounding box center [869, 43] width 68 height 28
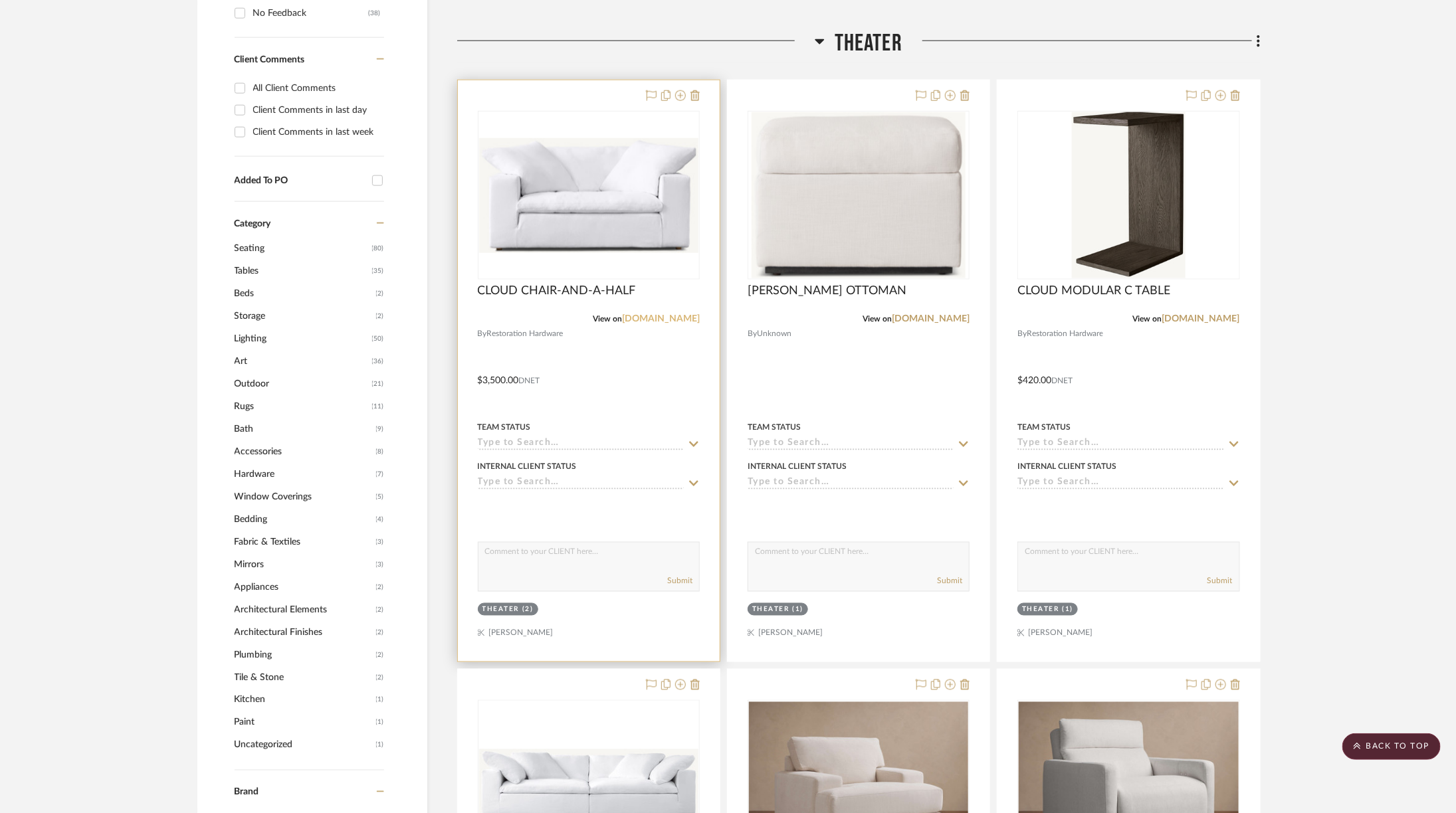
click at [684, 317] on link "[DOMAIN_NAME]" at bounding box center [661, 318] width 77 height 9
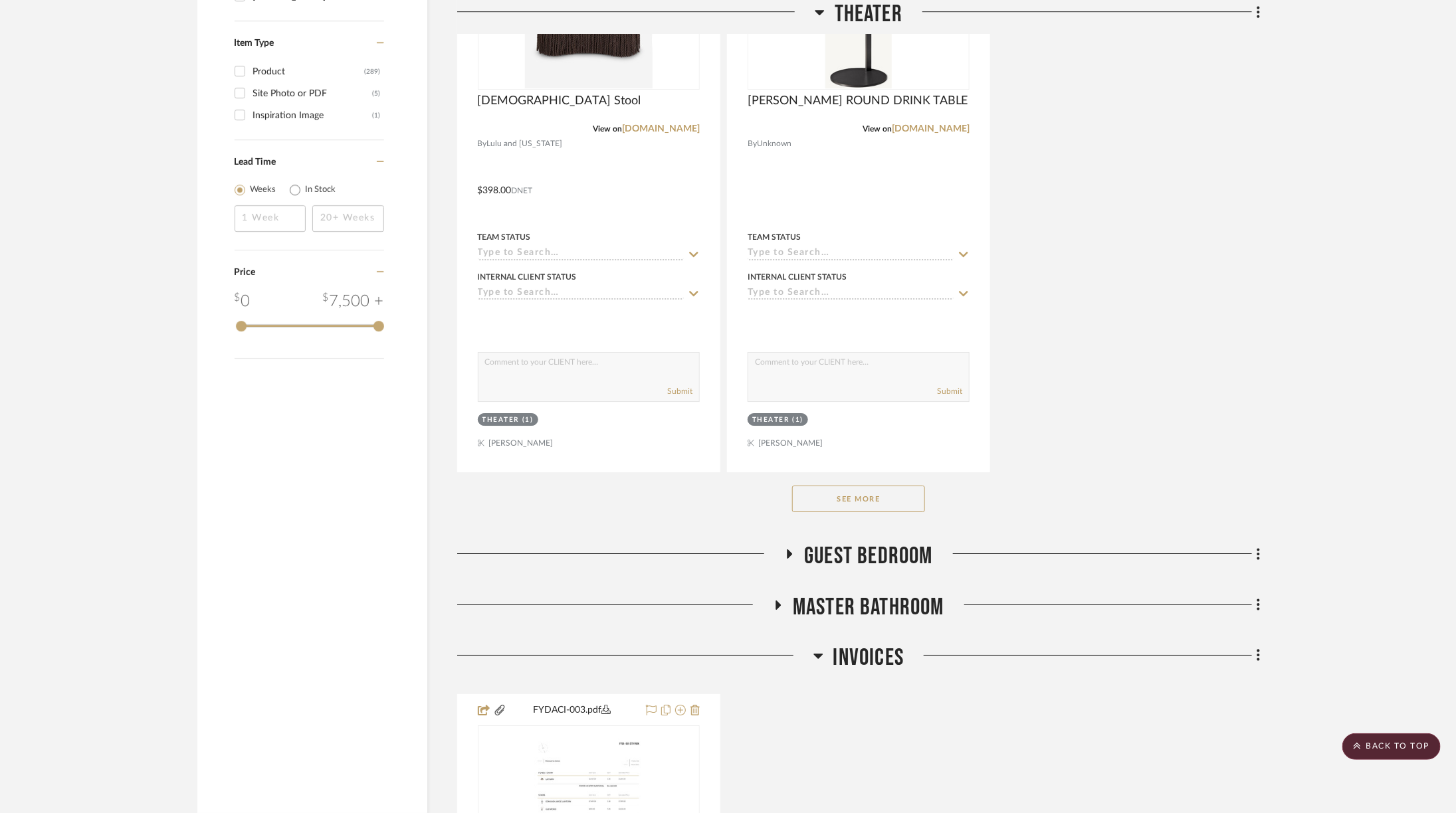
scroll to position [2377, 0]
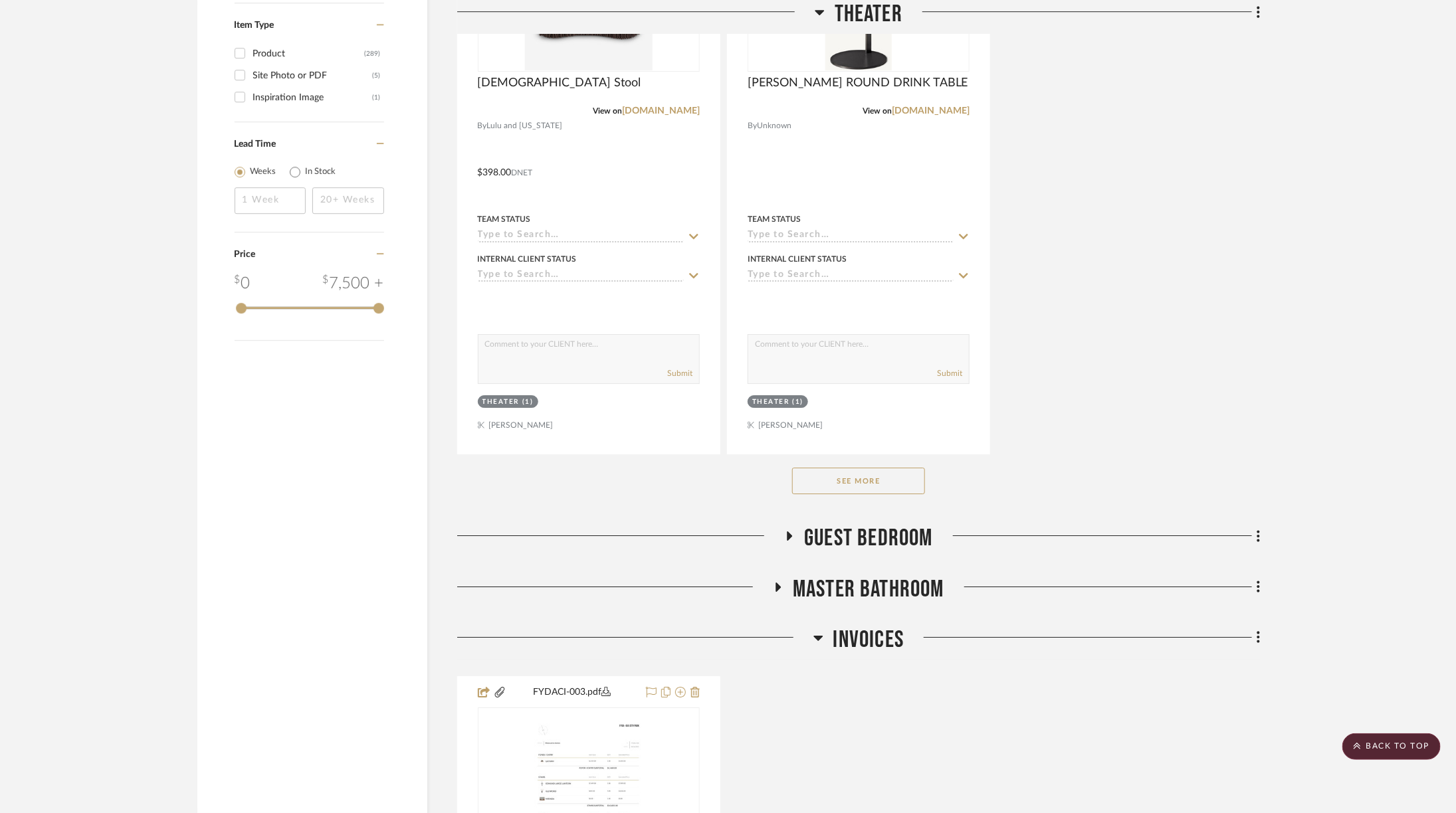
click at [918, 478] on button "See More" at bounding box center [858, 480] width 133 height 26
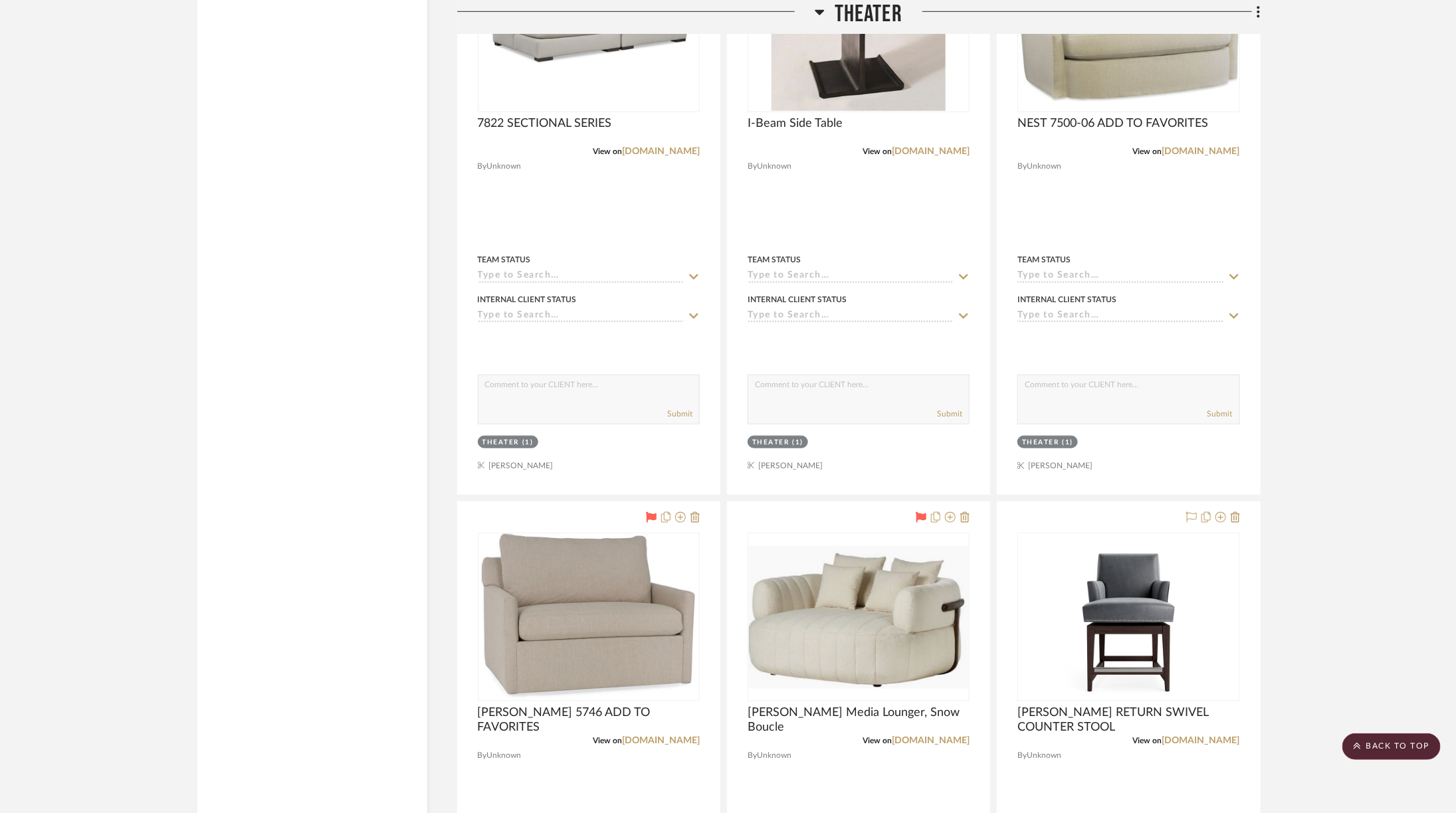
scroll to position [3706, 0]
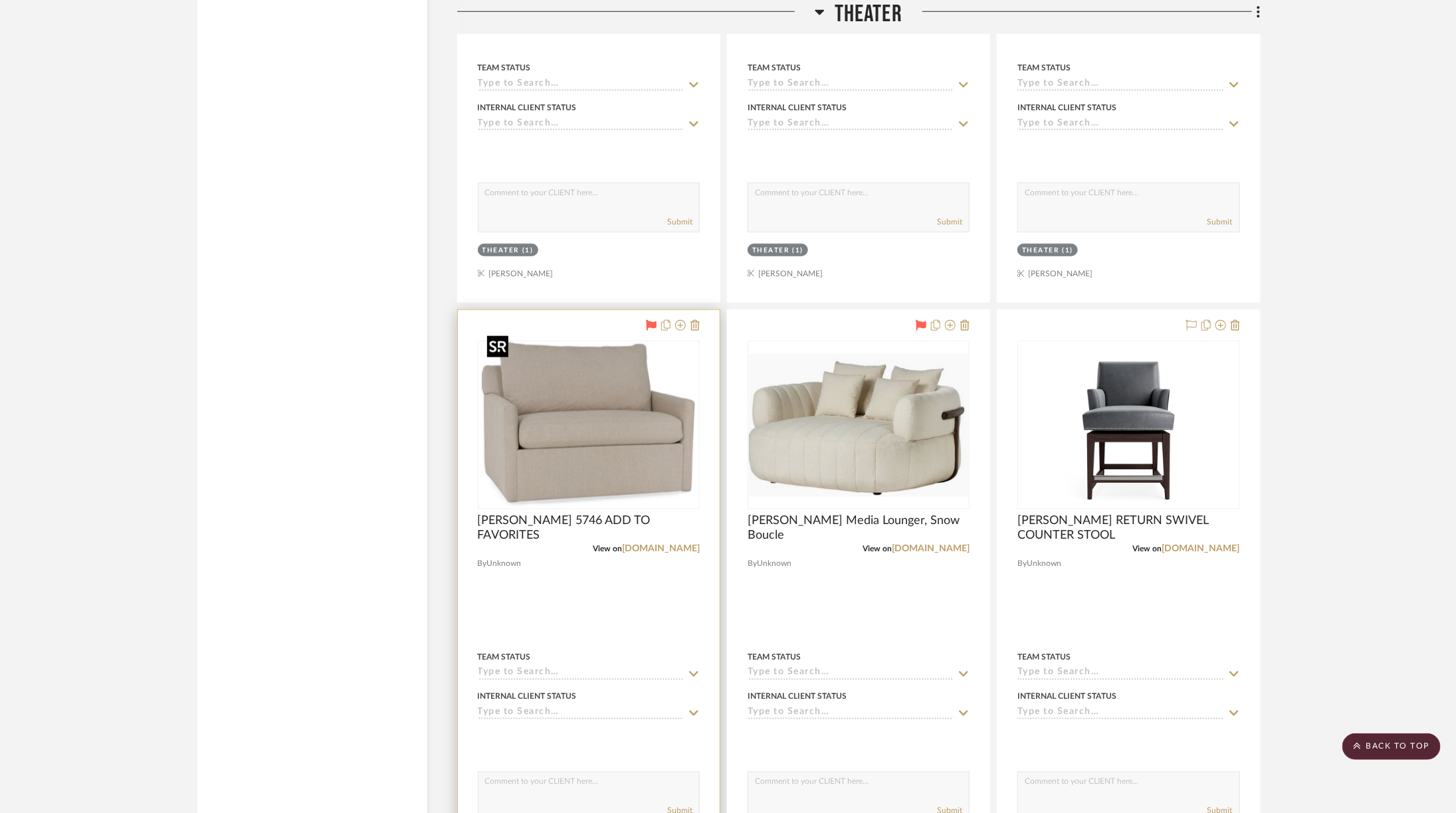
click at [0, 0] on img at bounding box center [0, 0] width 0 height 0
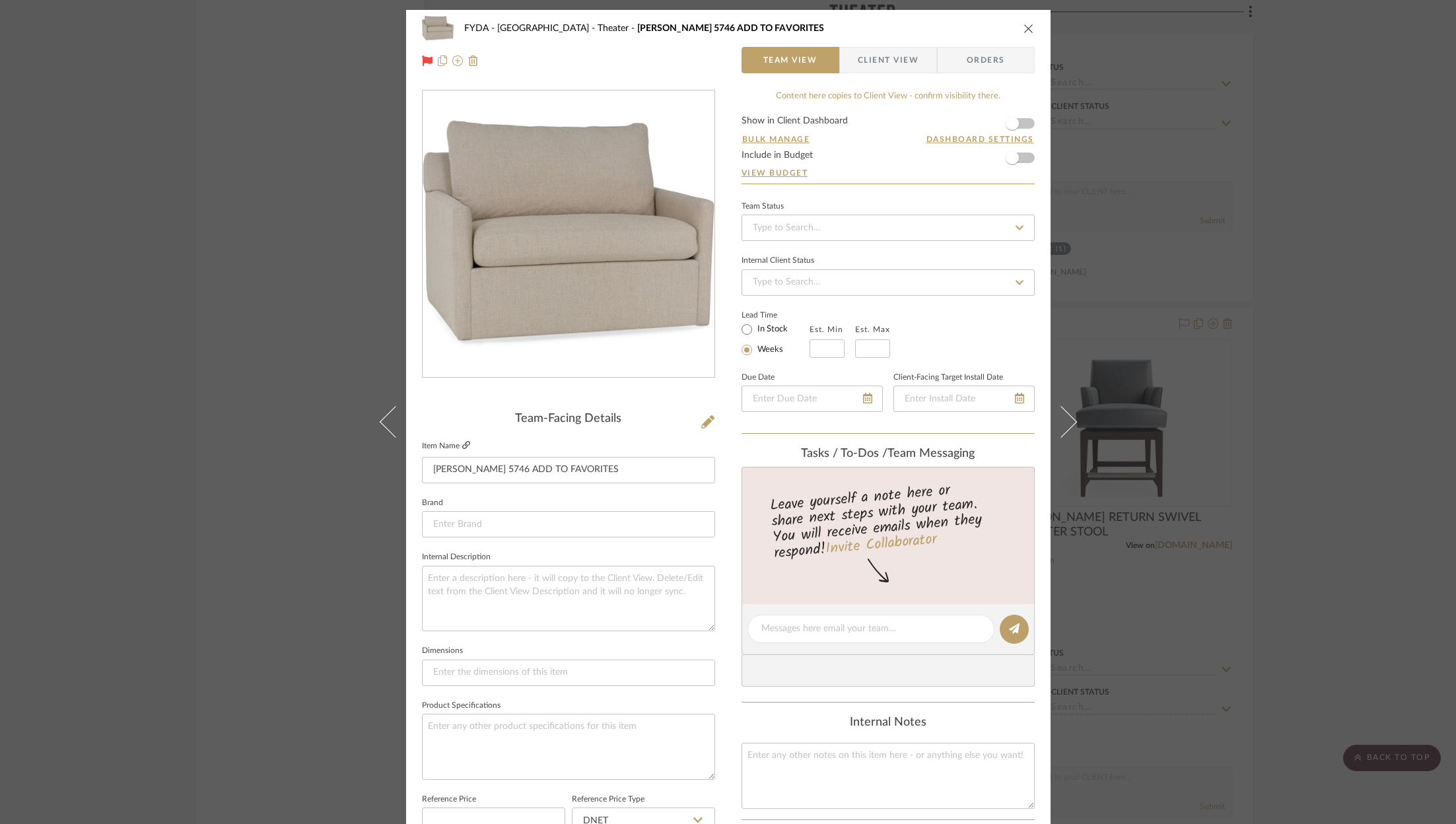
click at [463, 445] on icon at bounding box center [466, 445] width 8 height 8
